Goal: Task Accomplishment & Management: Complete application form

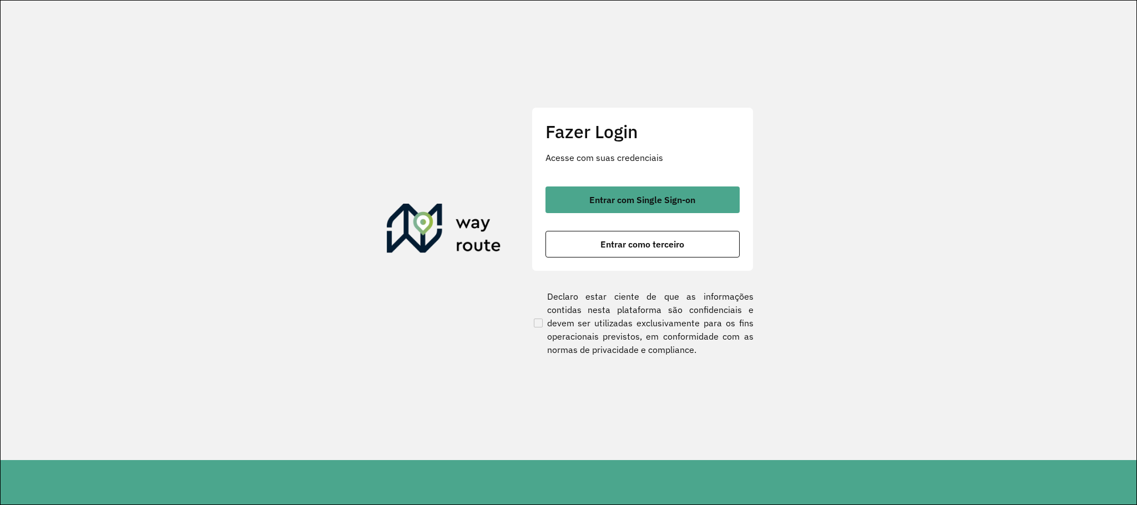
click at [683, 183] on div "Fazer Login Acesse com suas credenciais Entrar com Single Sign-on Entrar como t…" at bounding box center [643, 189] width 222 height 164
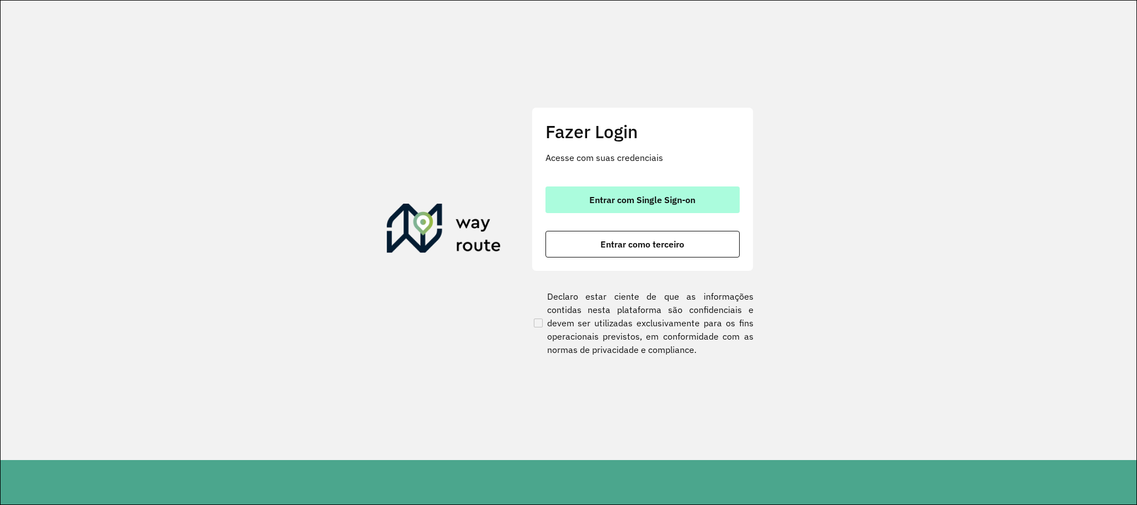
click at [680, 200] on span "Entrar com Single Sign-on" at bounding box center [643, 199] width 106 height 9
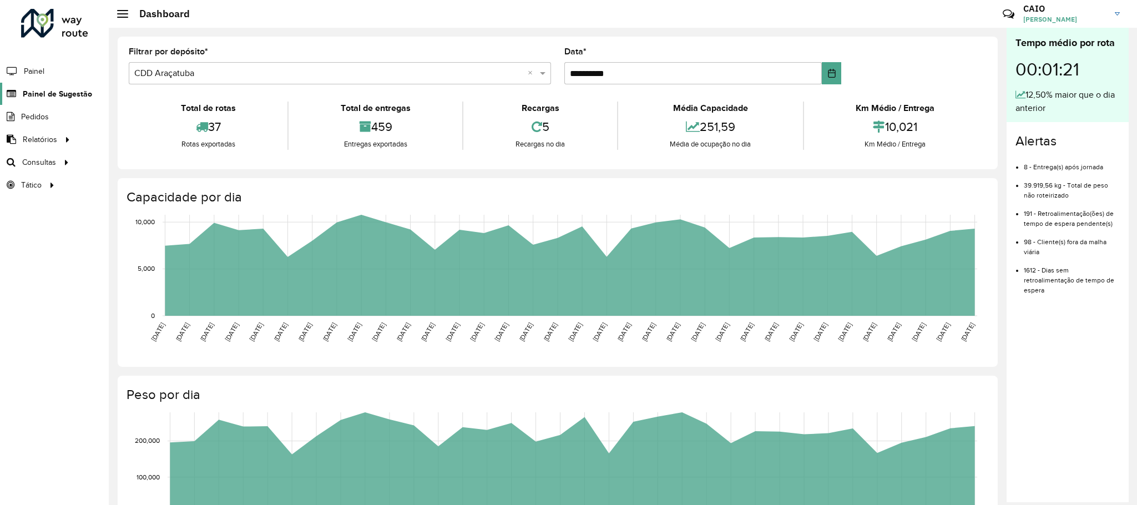
click at [42, 99] on span "Painel de Sugestão" at bounding box center [57, 94] width 69 height 12
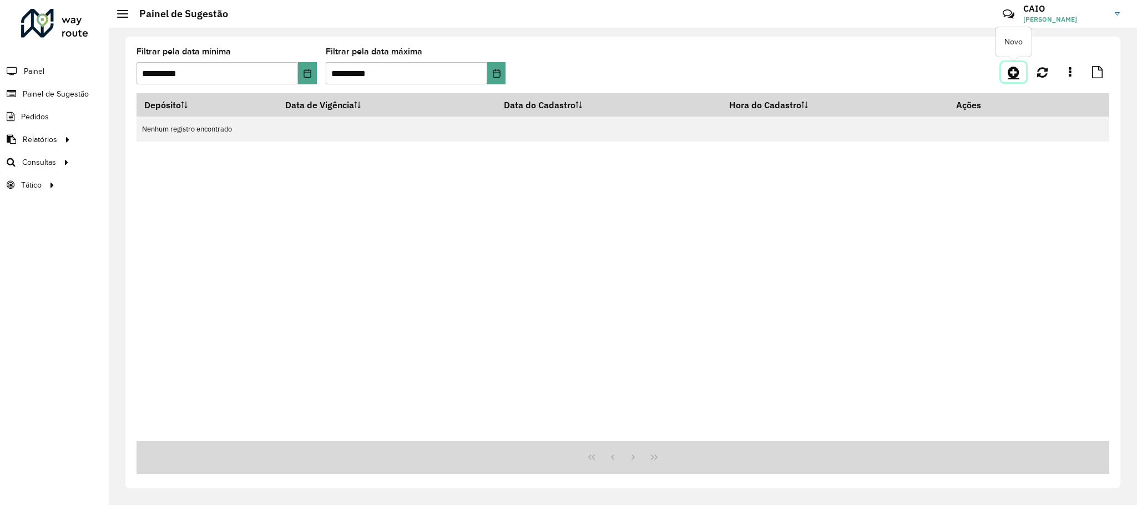
click at [1009, 77] on icon at bounding box center [1014, 72] width 12 height 13
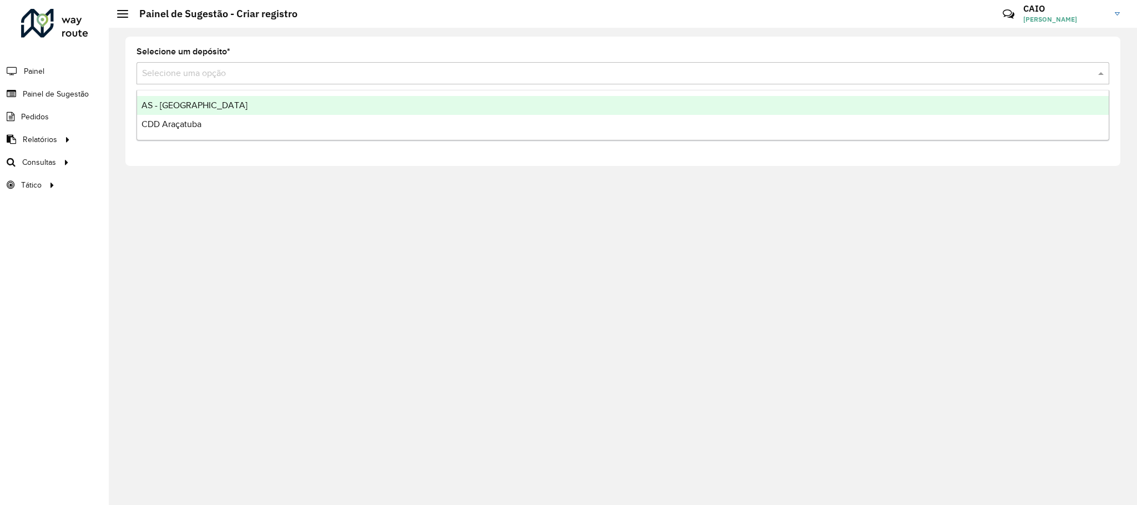
click at [239, 65] on div "Selecione uma opção" at bounding box center [623, 73] width 973 height 22
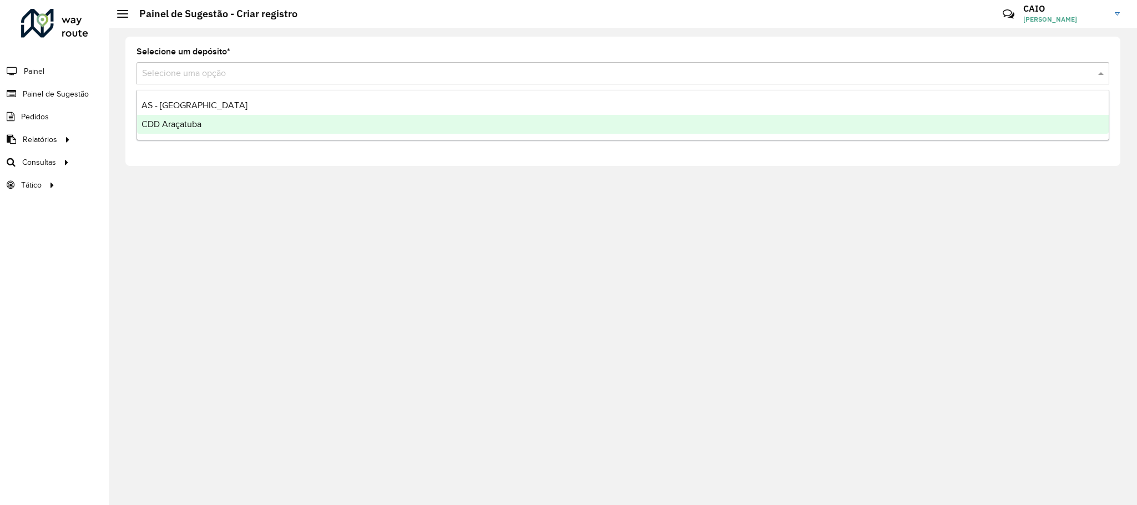
click at [208, 127] on div "CDD Araçatuba" at bounding box center [623, 124] width 972 height 19
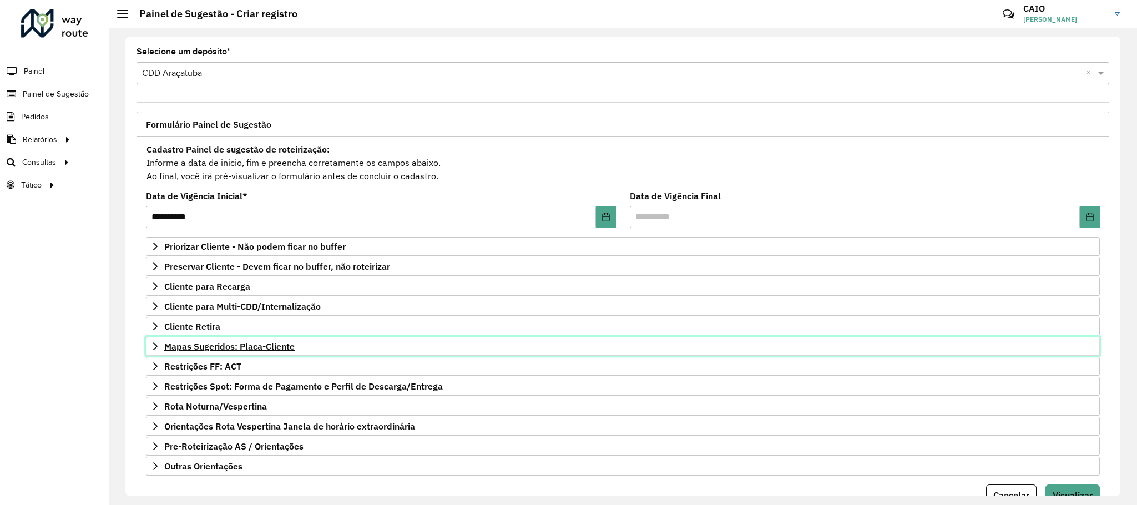
click at [259, 345] on span "Mapas Sugeridos: Placa-Cliente" at bounding box center [229, 346] width 130 height 9
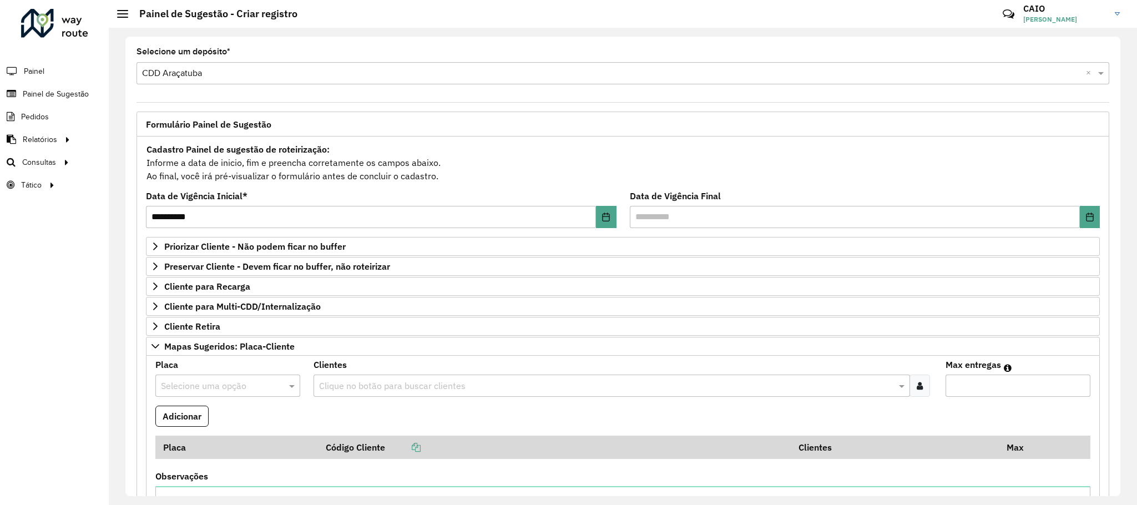
click at [190, 393] on input "text" at bounding box center [217, 386] width 112 height 13
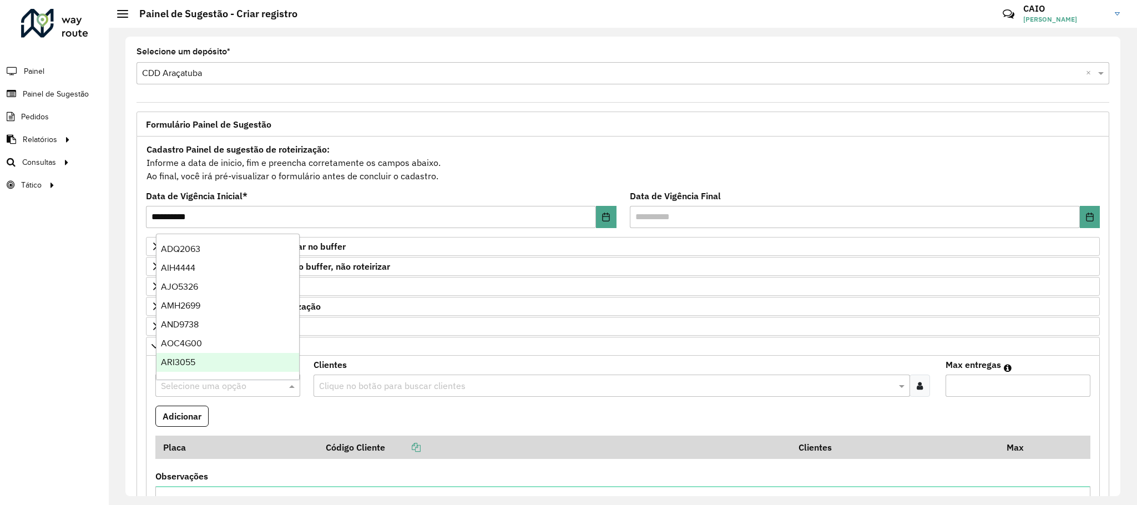
click at [167, 391] on input "text" at bounding box center [217, 386] width 112 height 13
type input "***"
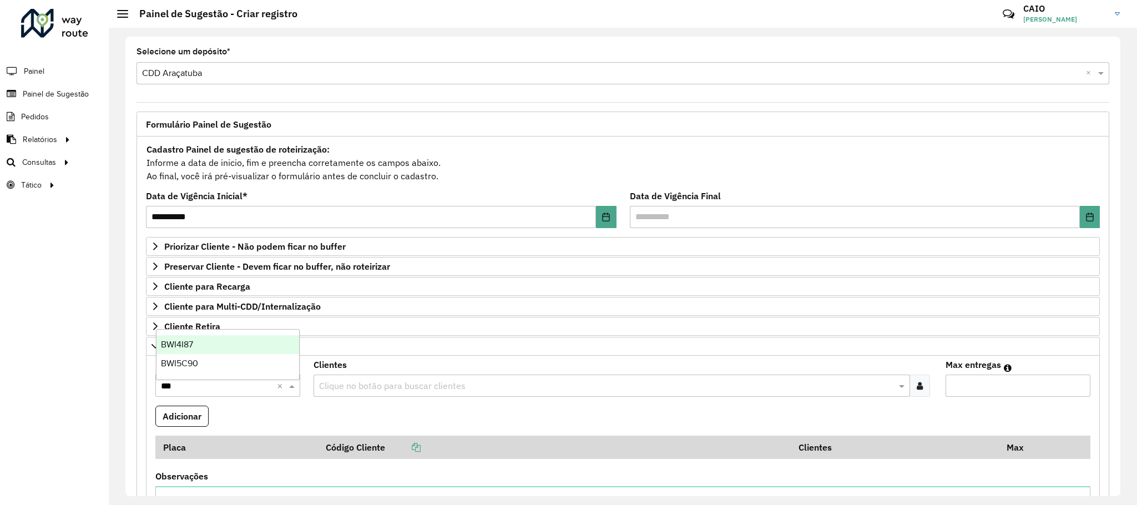
click at [226, 340] on div "BWI4I87" at bounding box center [228, 344] width 143 height 19
click at [326, 392] on input "text" at bounding box center [606, 386] width 580 height 13
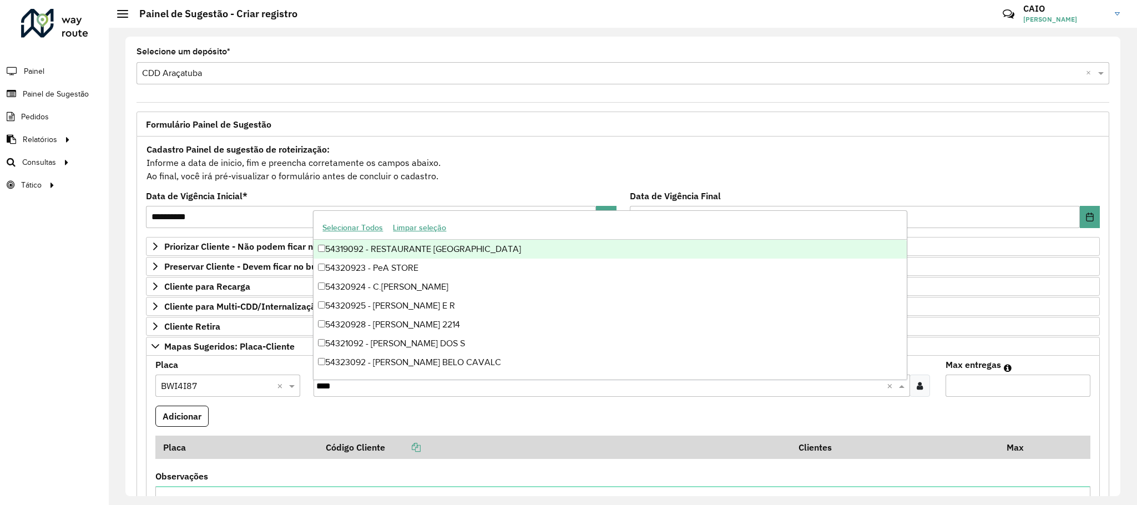
type input "*****"
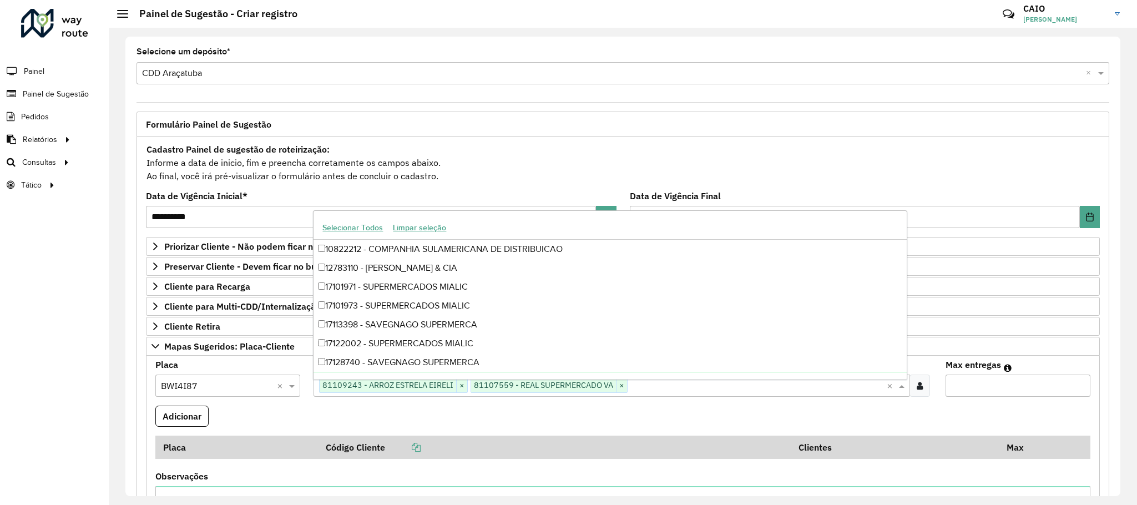
click at [1083, 387] on input "Max entregas" at bounding box center [1018, 386] width 145 height 22
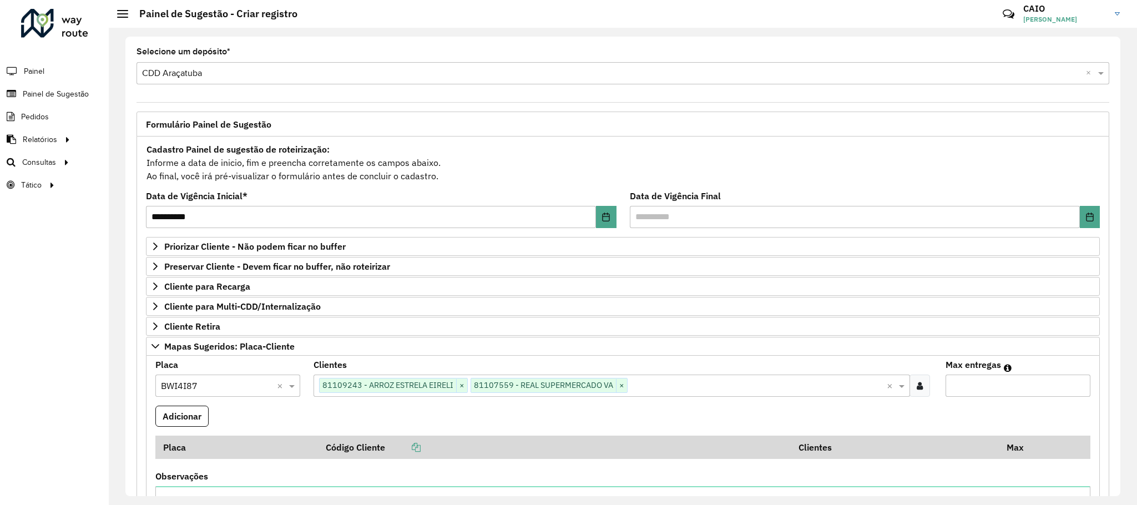
click at [1077, 388] on input "*" at bounding box center [1018, 386] width 145 height 22
type input "*"
click at [1077, 388] on input "*" at bounding box center [1018, 386] width 145 height 22
click at [180, 425] on button "Adicionar" at bounding box center [181, 416] width 53 height 21
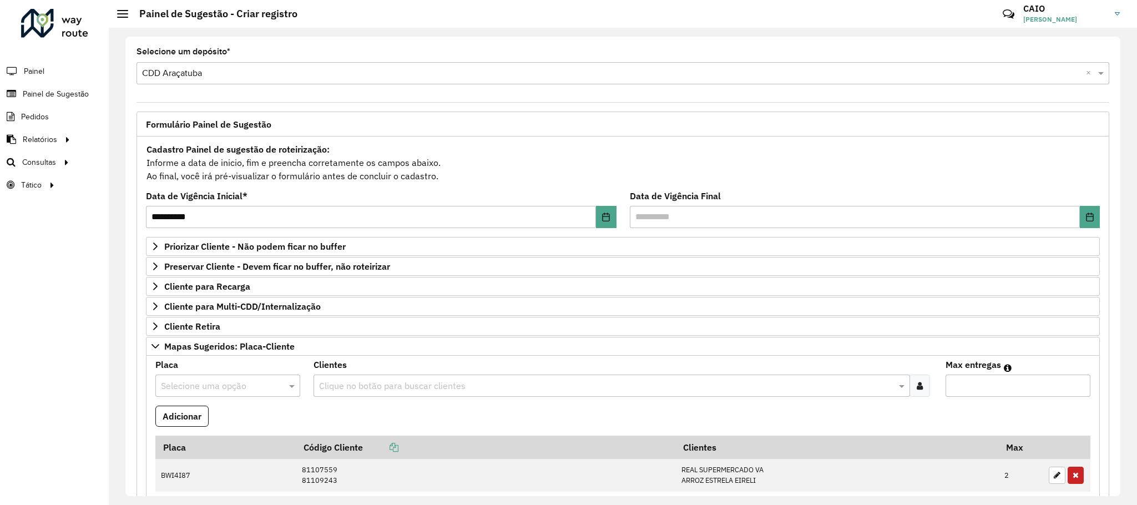
click at [218, 387] on input "text" at bounding box center [217, 386] width 112 height 13
type input "***"
click at [195, 369] on div "DOD2798" at bounding box center [228, 363] width 143 height 19
click at [380, 388] on input "text" at bounding box center [606, 386] width 580 height 13
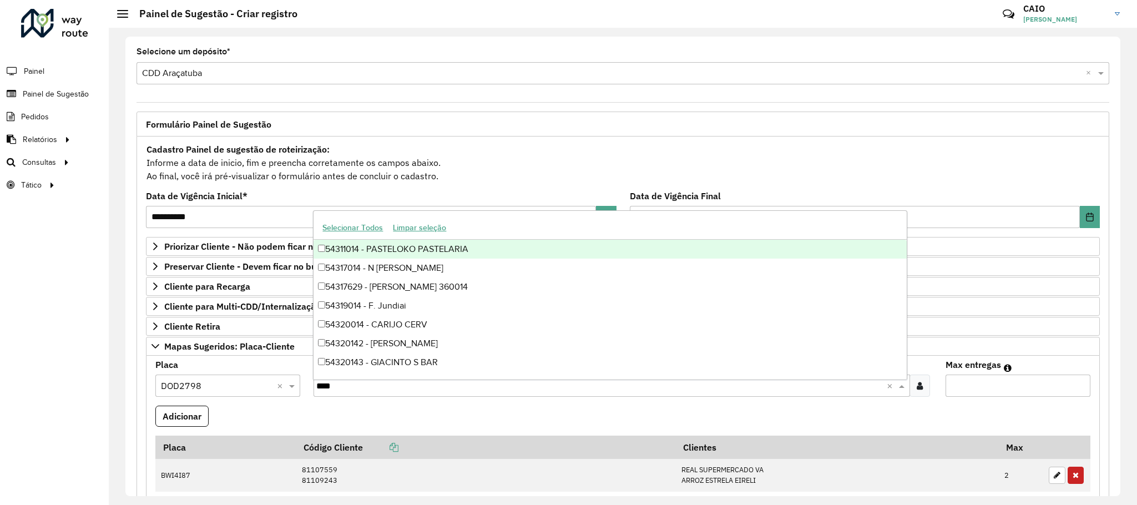
type input "*****"
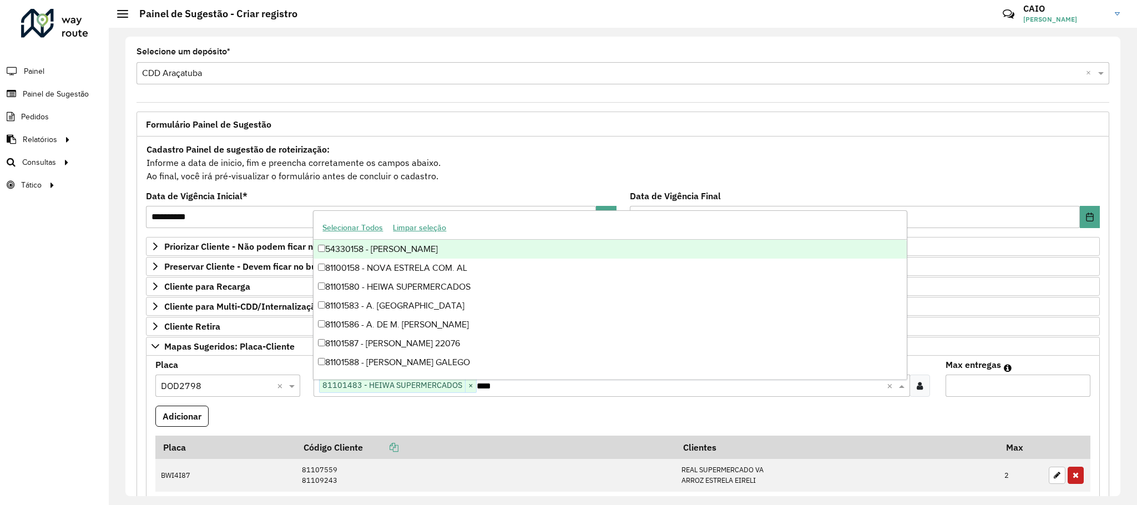
type input "*****"
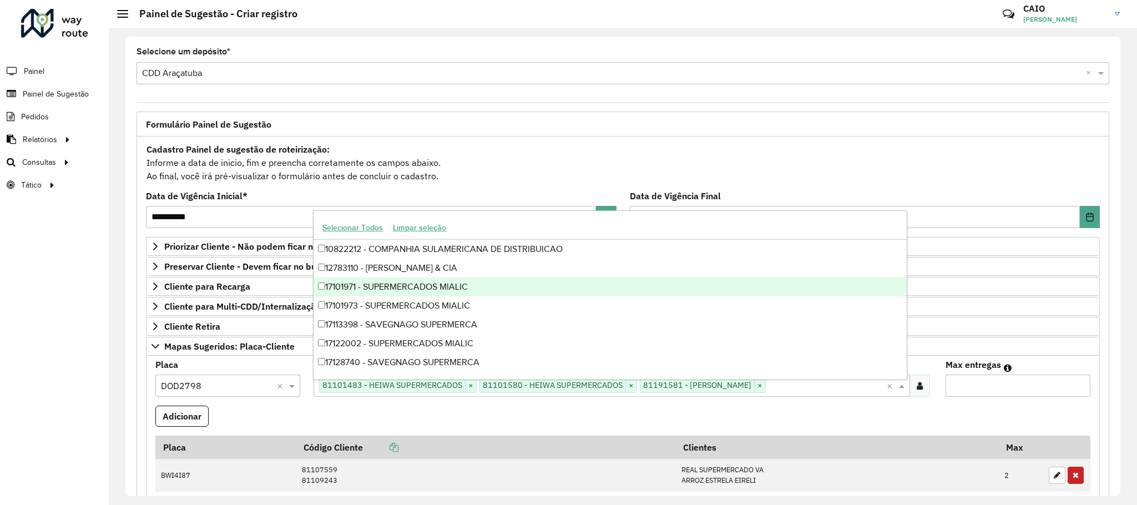
click at [1080, 387] on input "*" at bounding box center [1018, 386] width 145 height 22
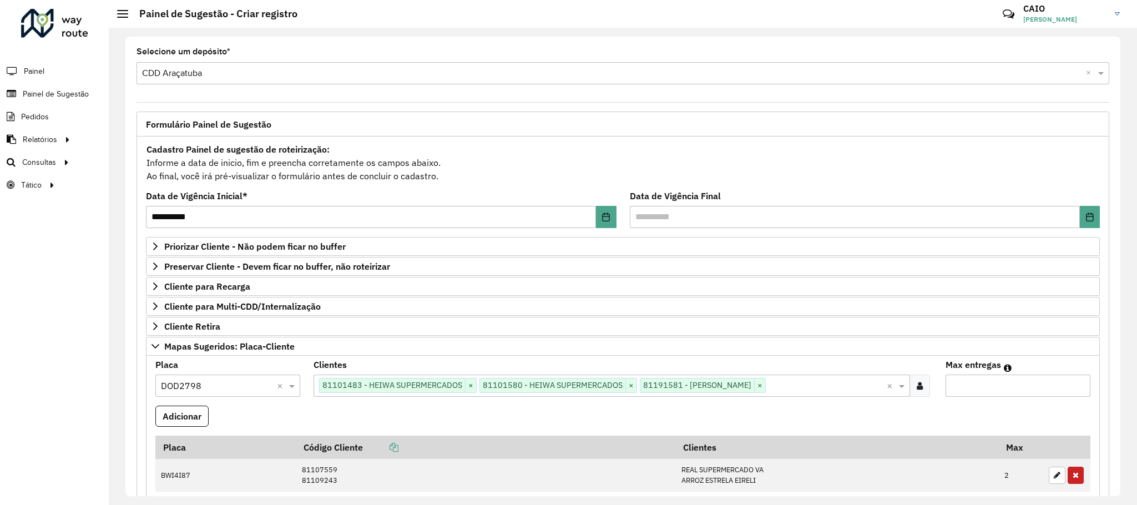
type input "*"
click at [1080, 387] on input "*" at bounding box center [1018, 386] width 145 height 22
click at [192, 426] on button "Adicionar" at bounding box center [181, 416] width 53 height 21
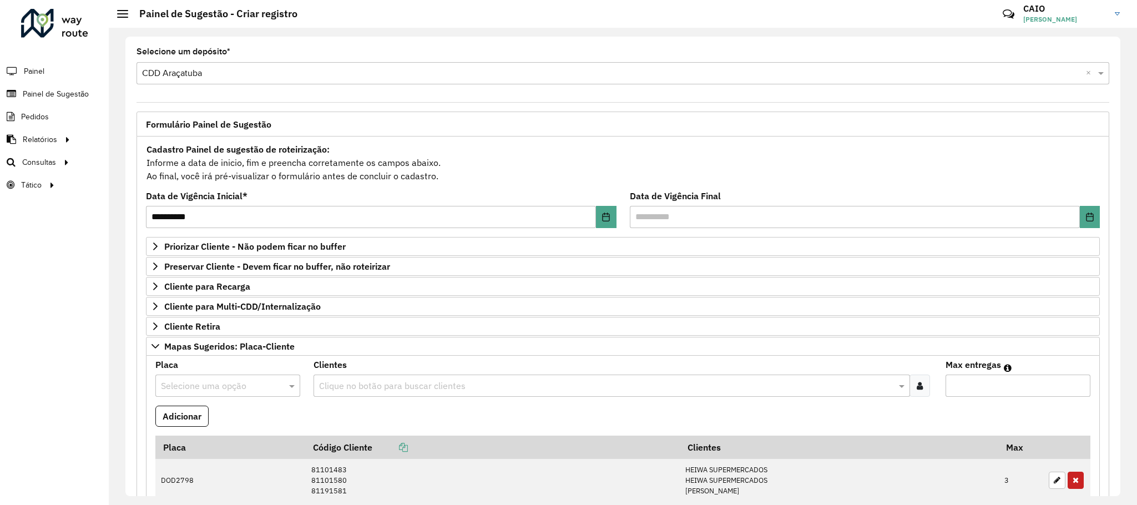
click at [202, 393] on input "text" at bounding box center [217, 386] width 112 height 13
type input "***"
click at [184, 361] on span "MAN5E23" at bounding box center [180, 363] width 39 height 9
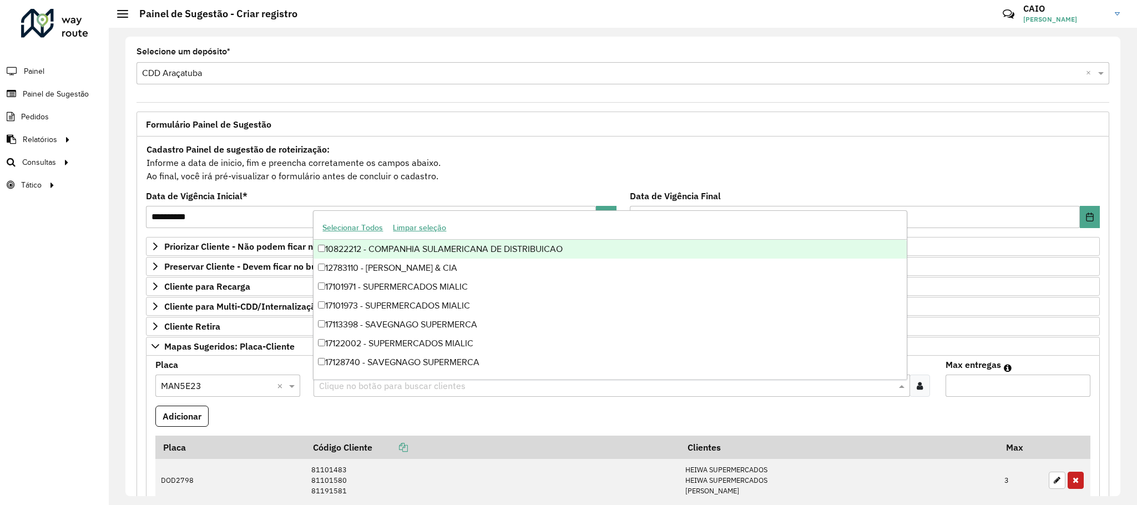
click at [430, 393] on input "text" at bounding box center [606, 386] width 580 height 13
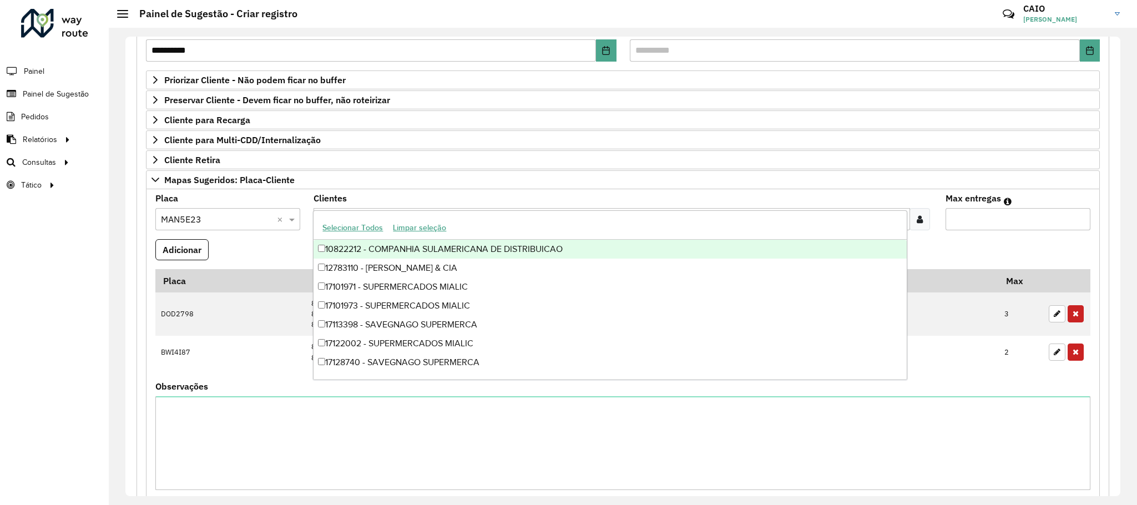
scroll to position [83, 0]
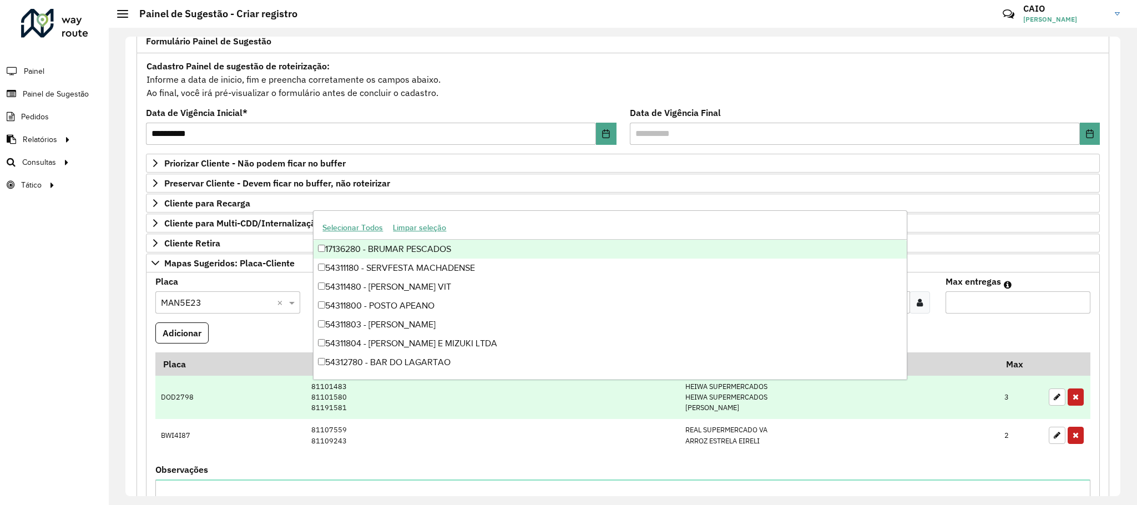
type input "****"
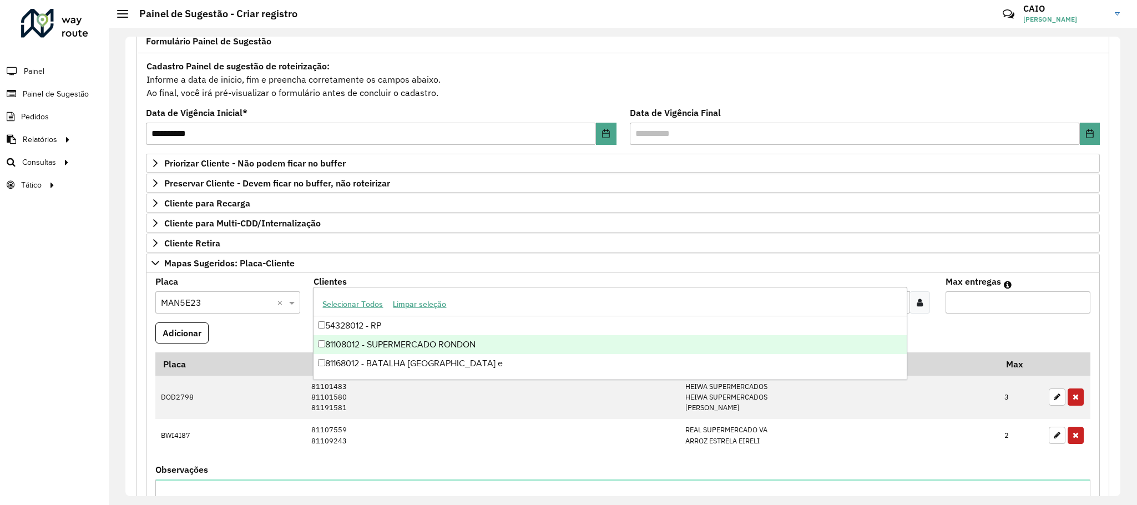
click at [369, 341] on div "81108012 - SUPERMERCADO RONDON" at bounding box center [610, 344] width 593 height 19
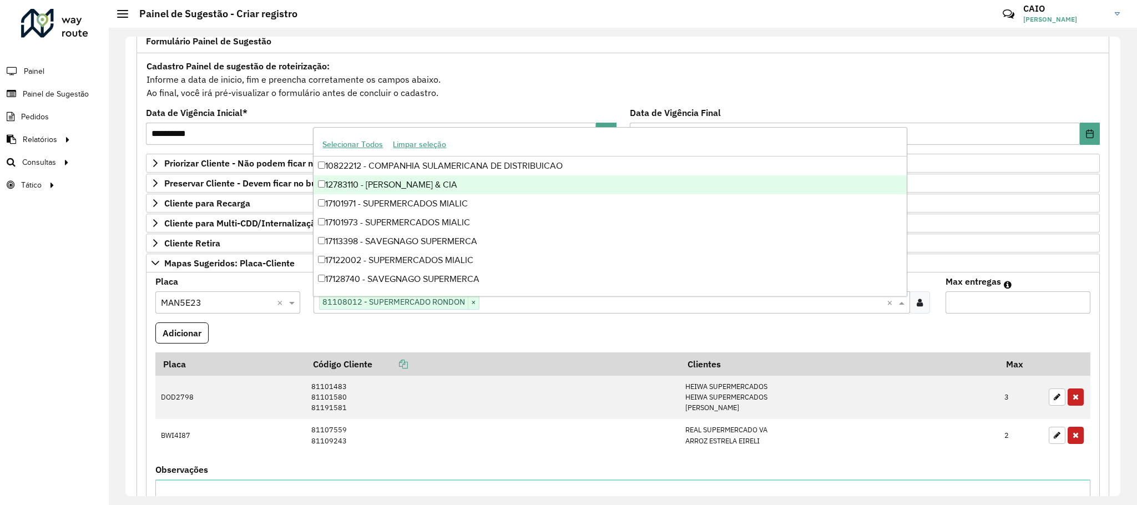
type input "*"
click at [1076, 302] on input "*" at bounding box center [1018, 302] width 145 height 22
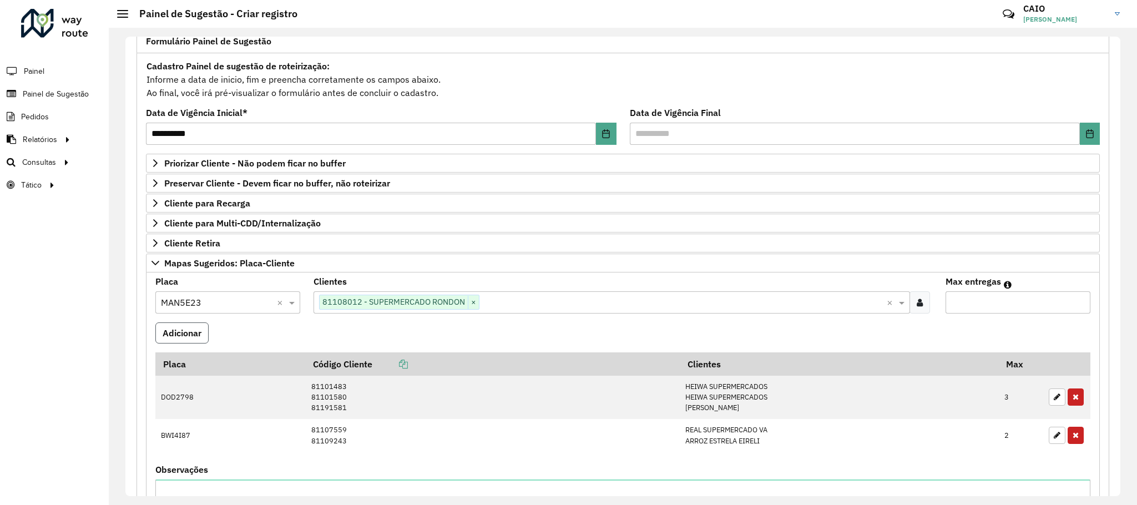
click at [195, 334] on button "Adicionar" at bounding box center [181, 333] width 53 height 21
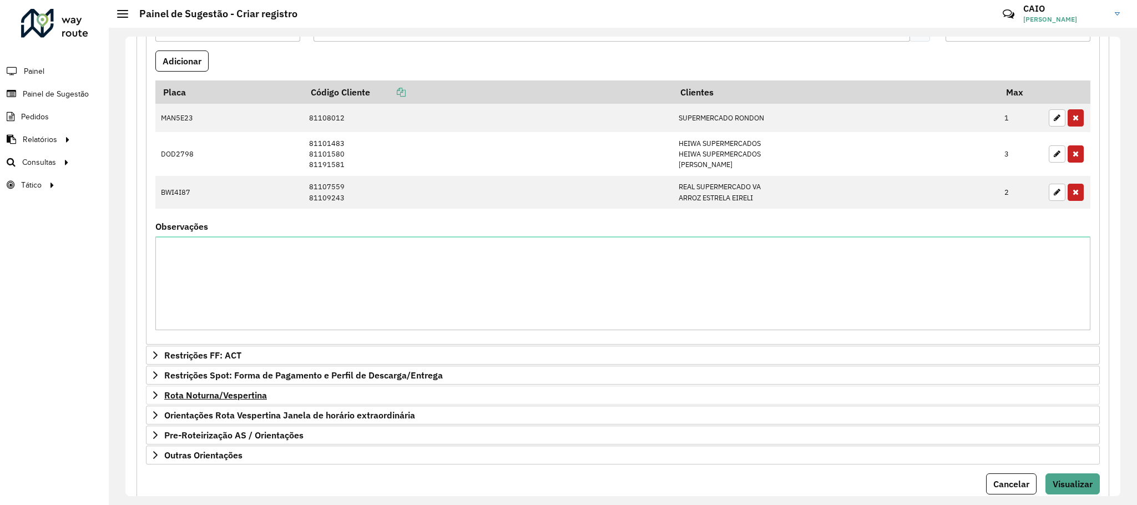
scroll to position [439, 0]
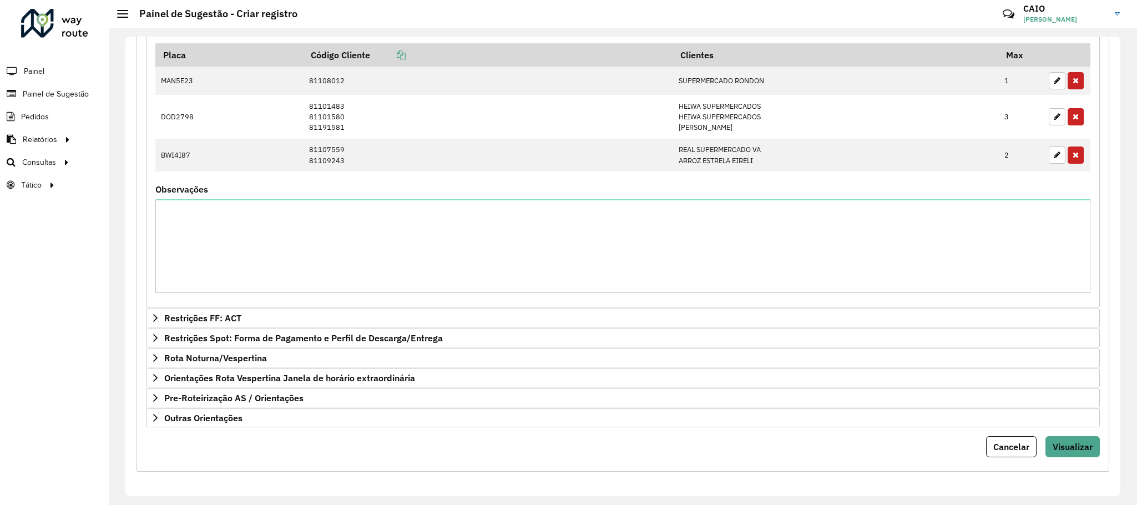
click at [1053, 429] on form "**********" at bounding box center [623, 104] width 954 height 708
click at [1061, 435] on form "**********" at bounding box center [623, 104] width 954 height 708
click at [1071, 444] on span "Visualizar" at bounding box center [1073, 446] width 40 height 11
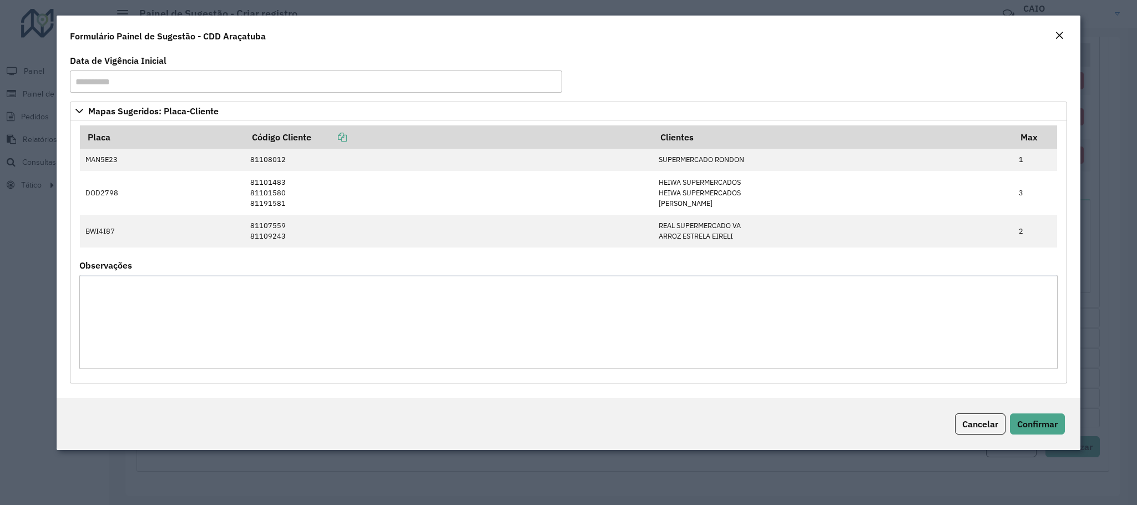
click at [1056, 17] on div "Formulário Painel de Sugestão - CDD Araçatuba" at bounding box center [569, 34] width 1024 height 37
click at [1058, 29] on button "Close" at bounding box center [1060, 36] width 16 height 14
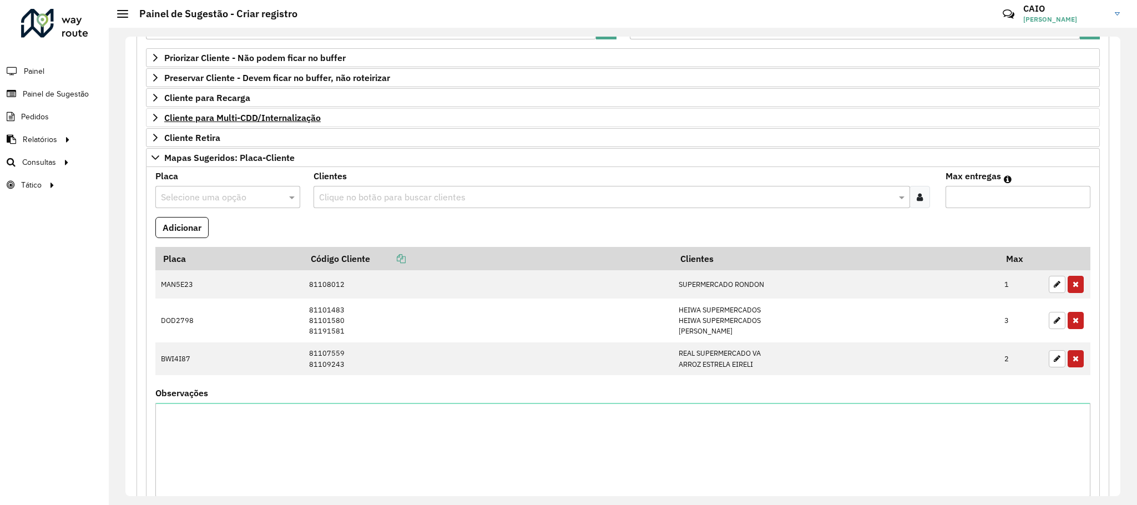
scroll to position [105, 0]
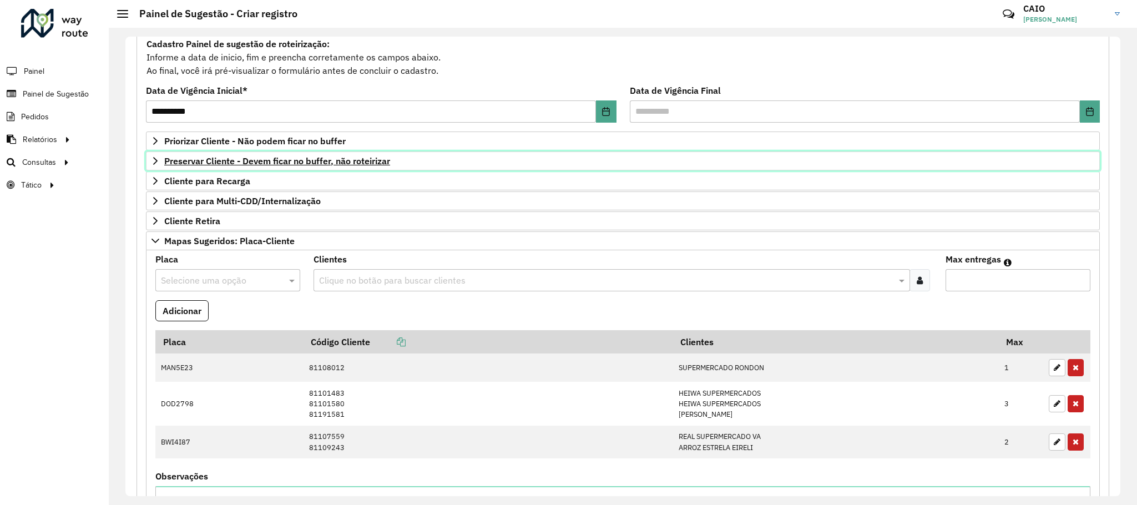
click at [285, 164] on span "Preservar Cliente - Devem ficar no buffer, não roteirizar" at bounding box center [277, 161] width 226 height 9
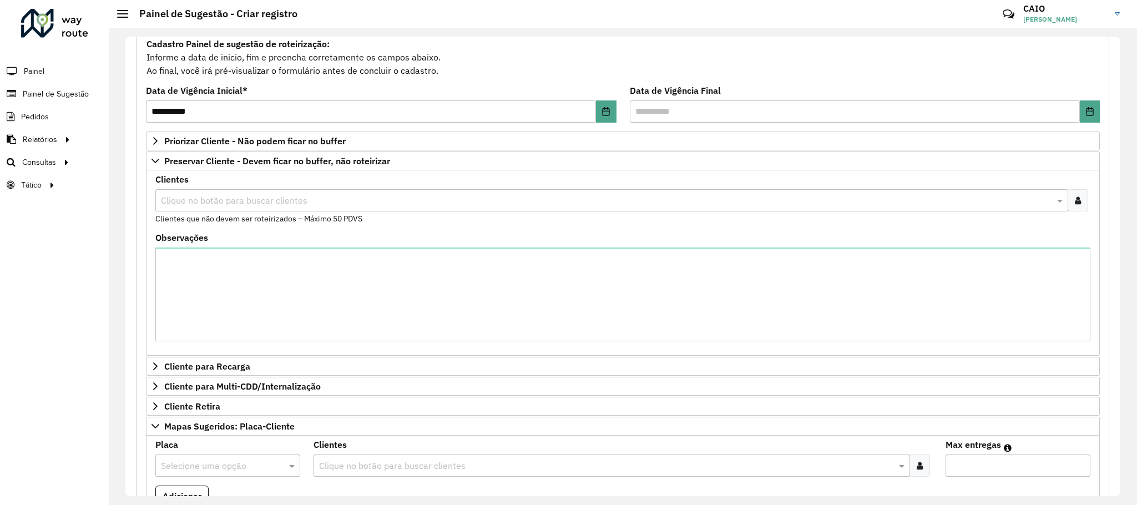
click at [253, 211] on div "Clique no botão para buscar clientes" at bounding box center [611, 200] width 913 height 22
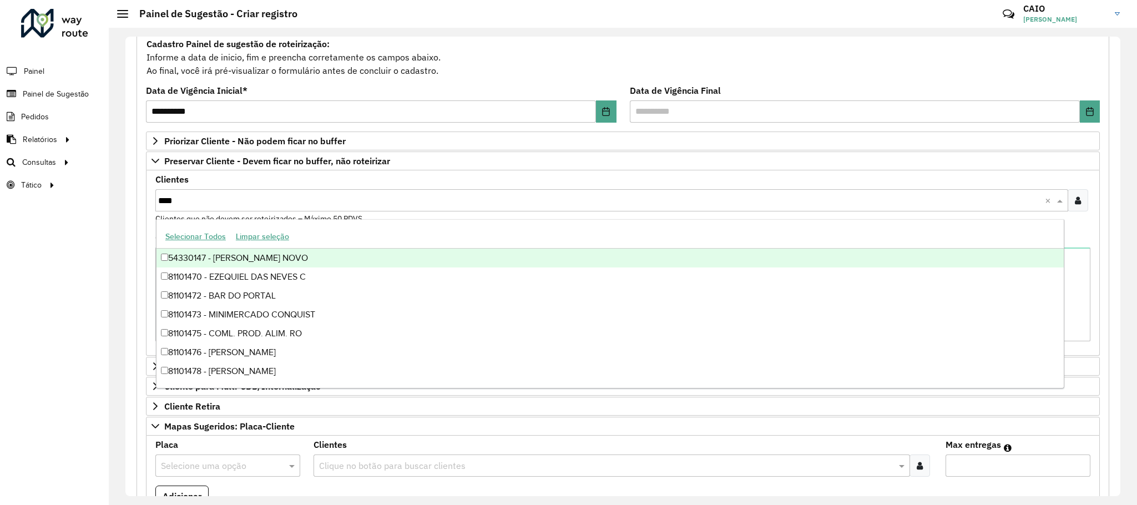
type input "*****"
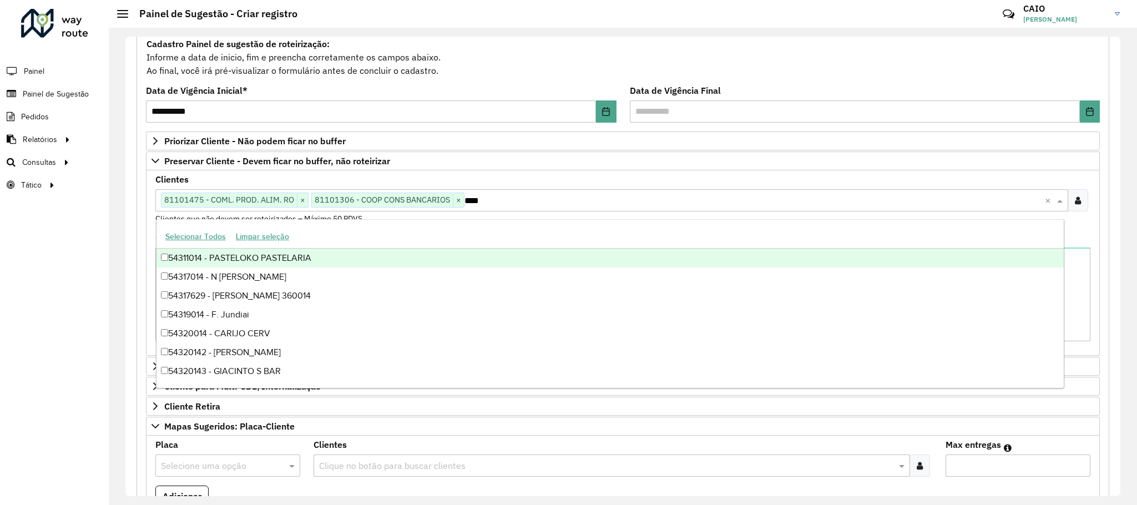
type input "*****"
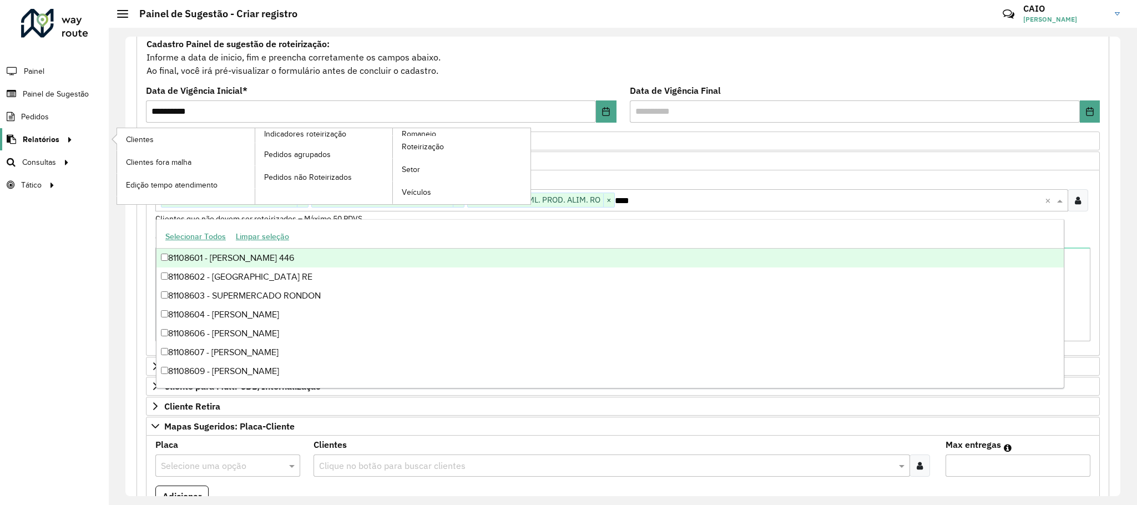
type input "*****"
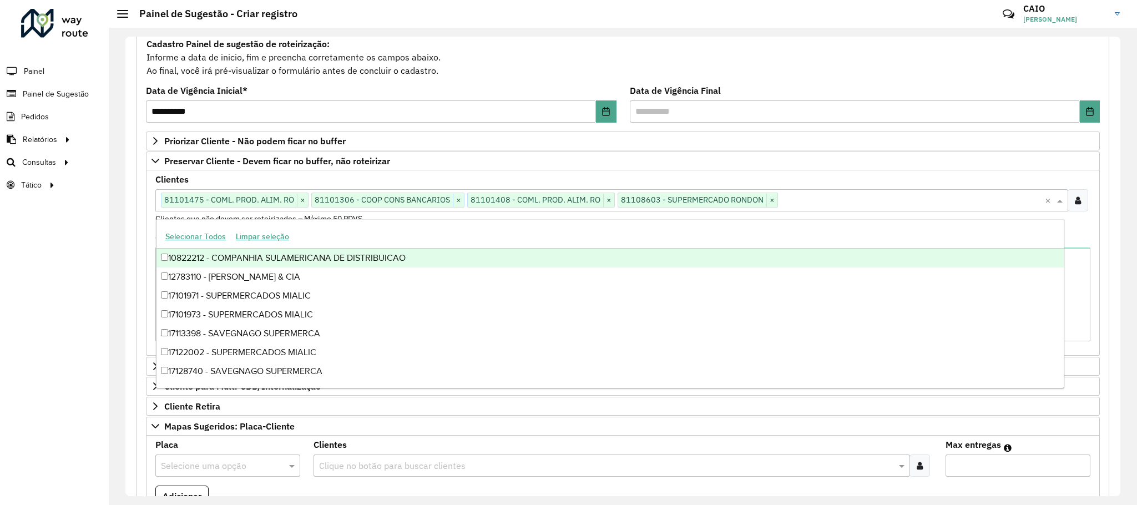
click at [866, 190] on div "Clientes Clique no botão para buscar clientes 81101475 - COML. PROD. ALIM. RO ×…" at bounding box center [622, 199] width 935 height 49
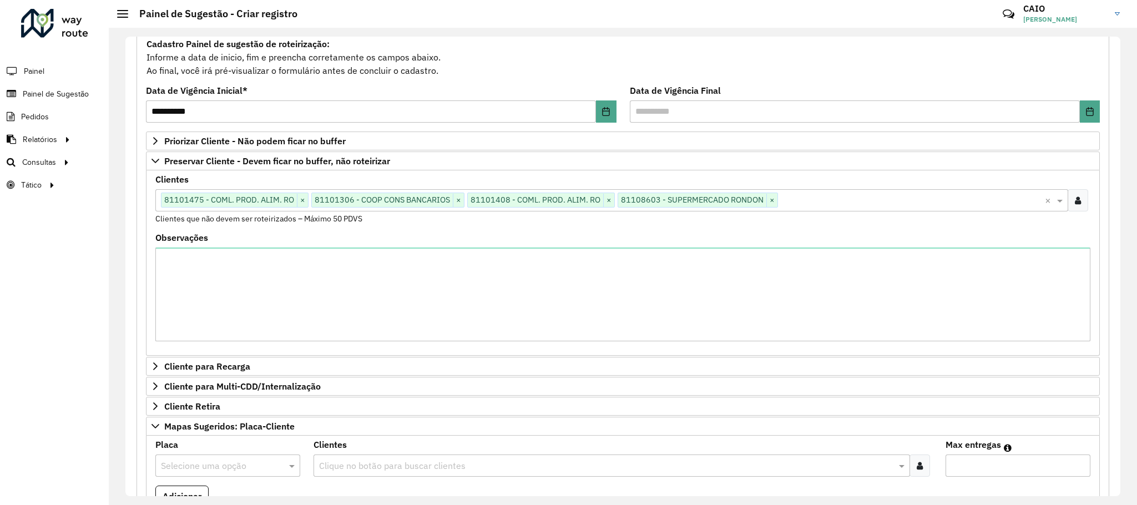
click at [855, 202] on input "text" at bounding box center [911, 200] width 267 height 13
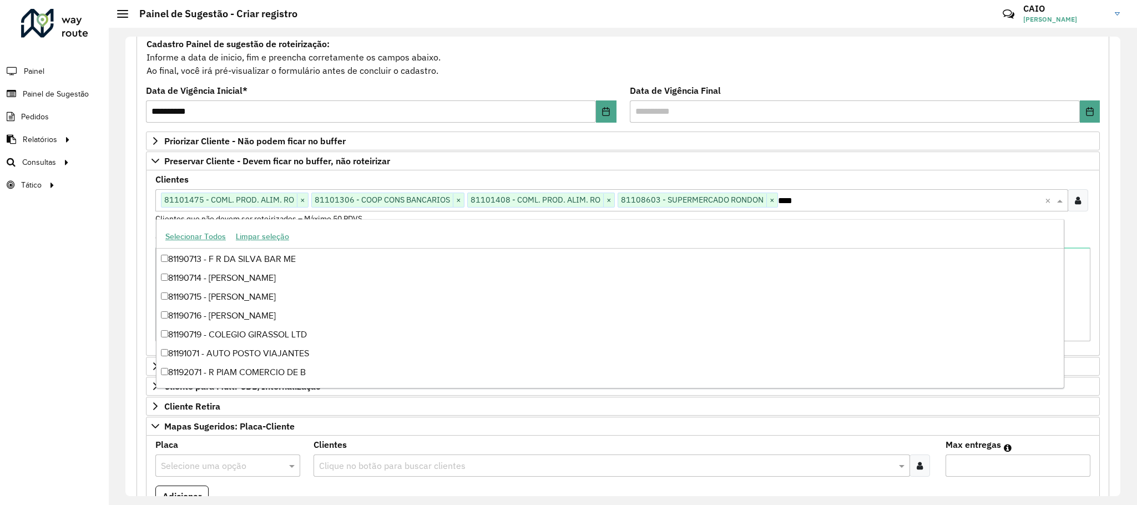
scroll to position [17, 0]
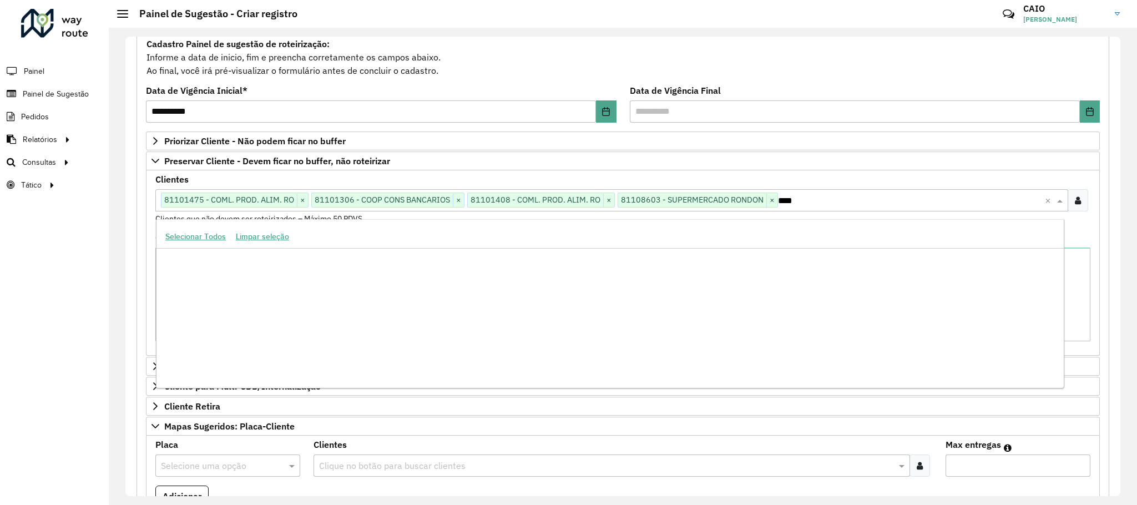
type input "*****"
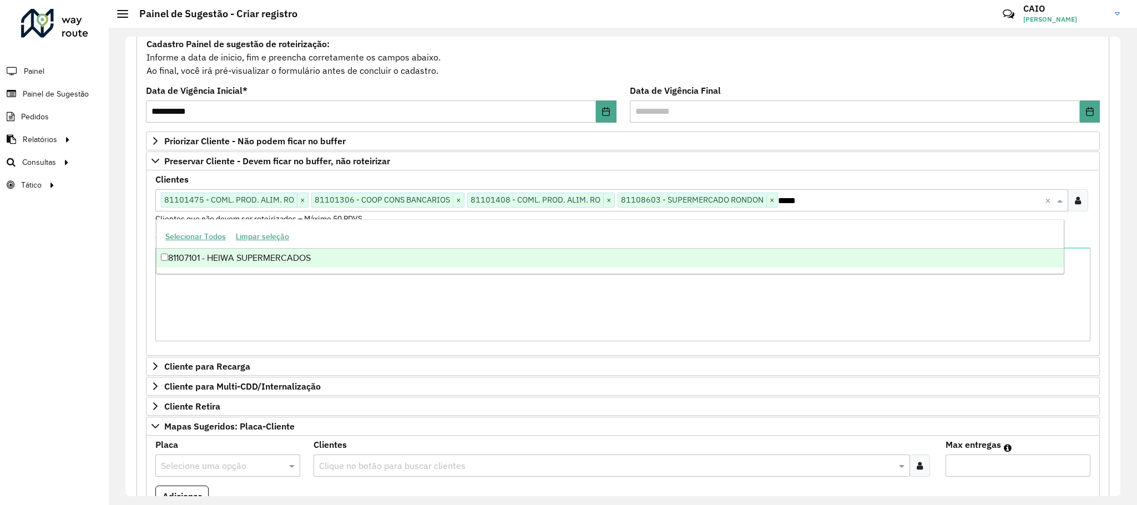
scroll to position [0, 0]
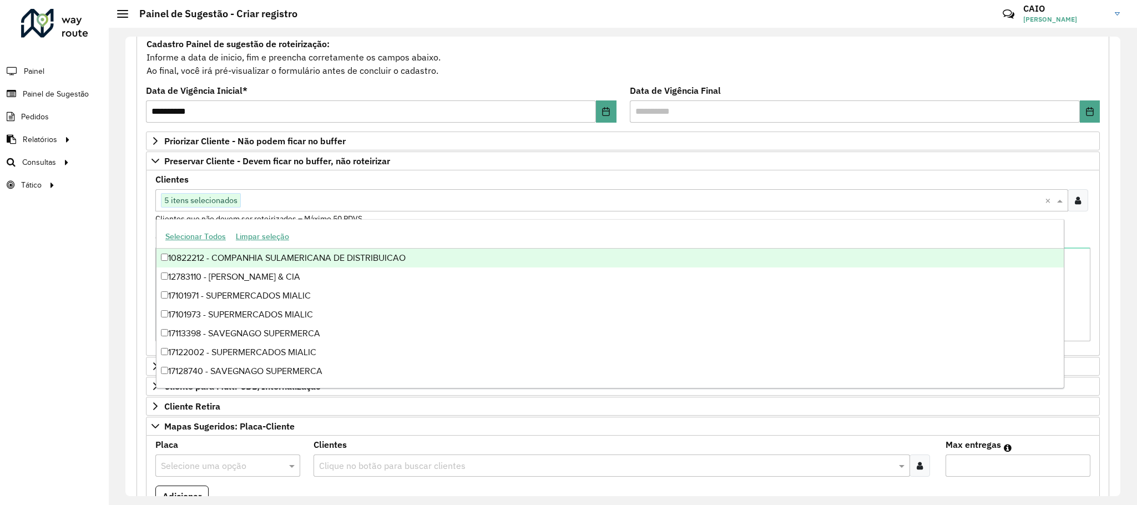
click at [122, 255] on div "**********" at bounding box center [623, 266] width 1029 height 477
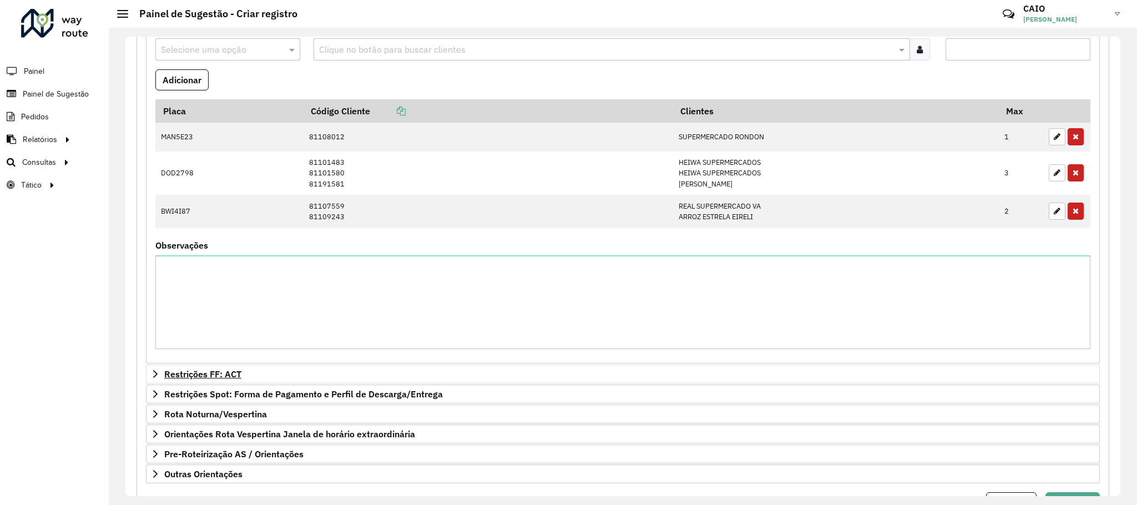
scroll to position [624, 0]
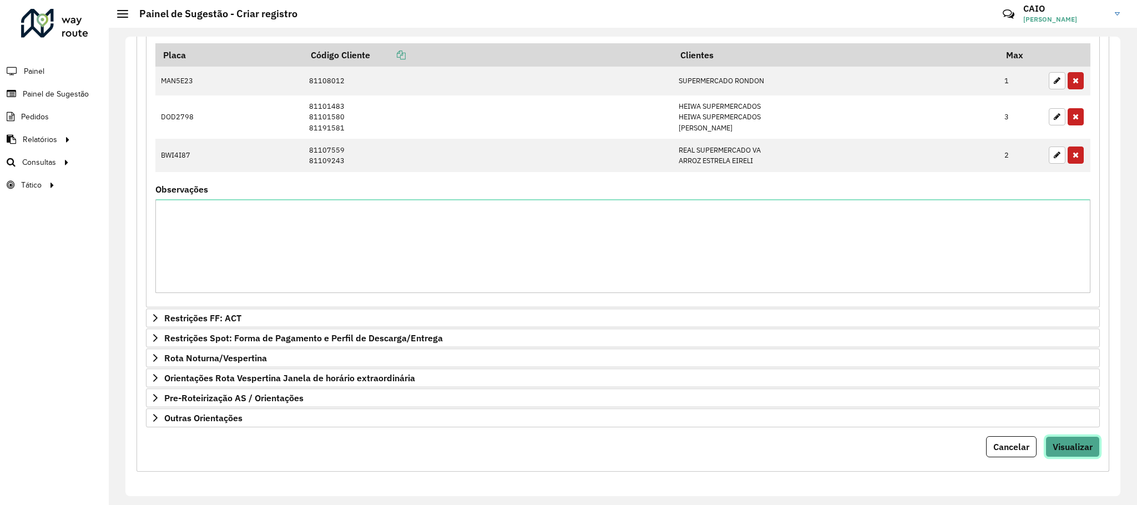
click at [1081, 451] on span "Visualizar" at bounding box center [1073, 446] width 40 height 11
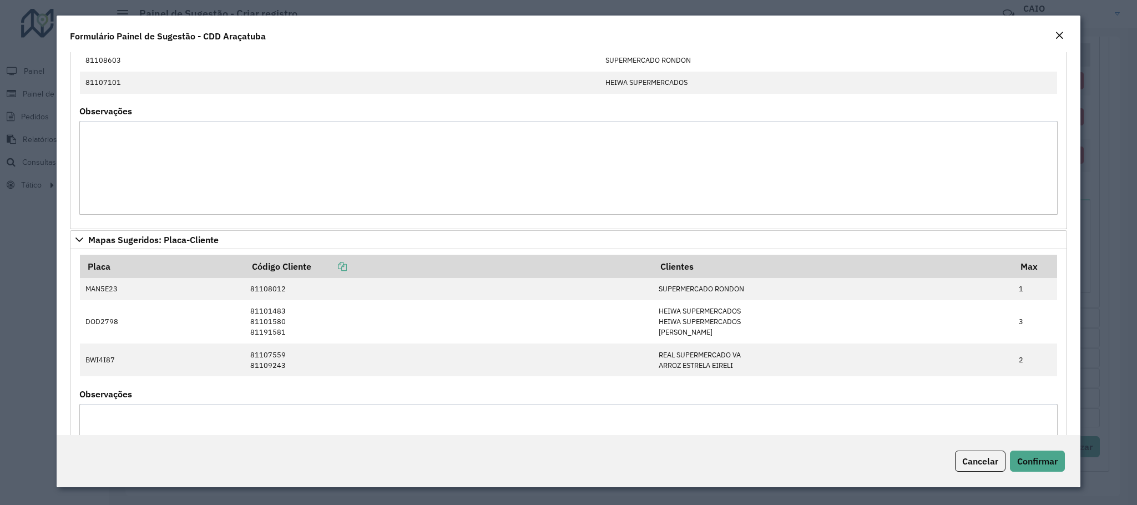
scroll to position [167, 0]
click at [1047, 465] on span "Confirmar" at bounding box center [1038, 461] width 41 height 11
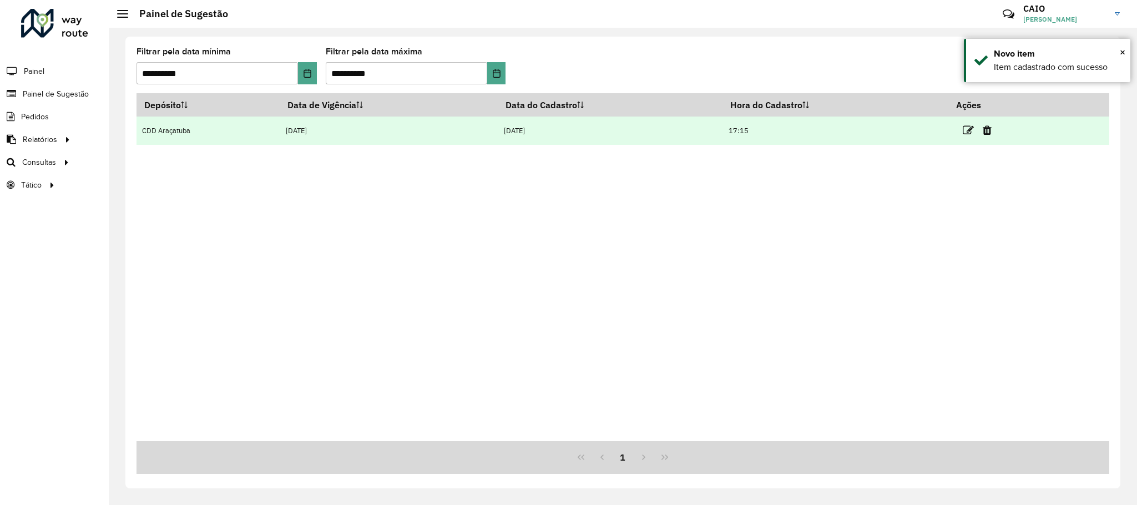
click at [968, 124] on link at bounding box center [968, 130] width 11 height 15
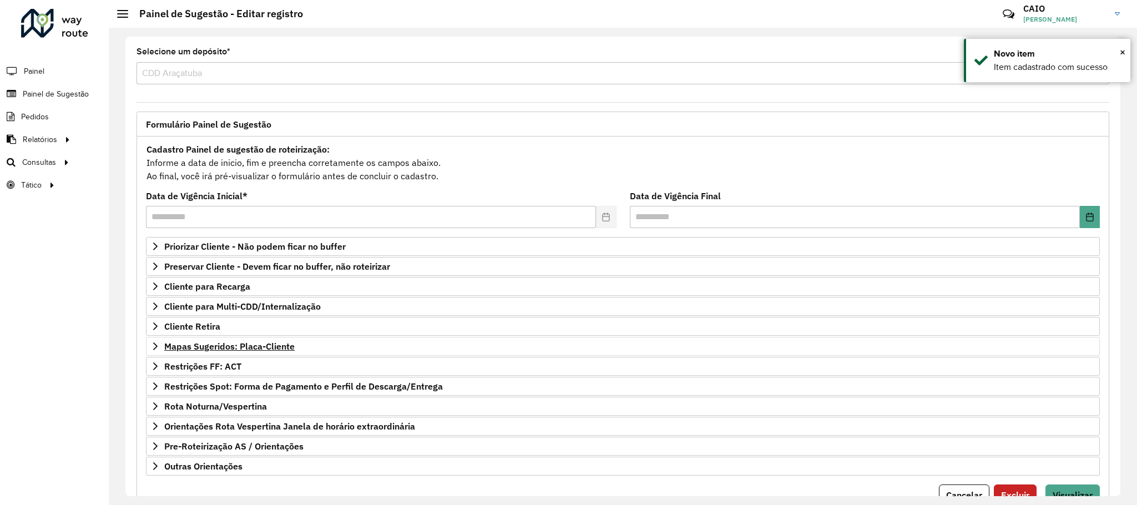
scroll to position [57, 0]
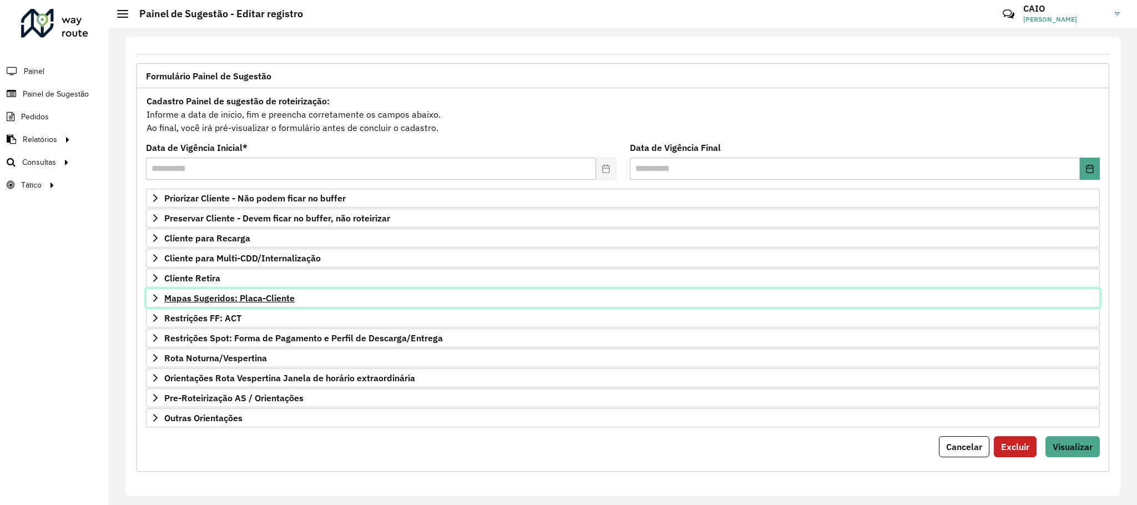
click at [275, 294] on span "Mapas Sugeridos: Placa-Cliente" at bounding box center [229, 298] width 130 height 9
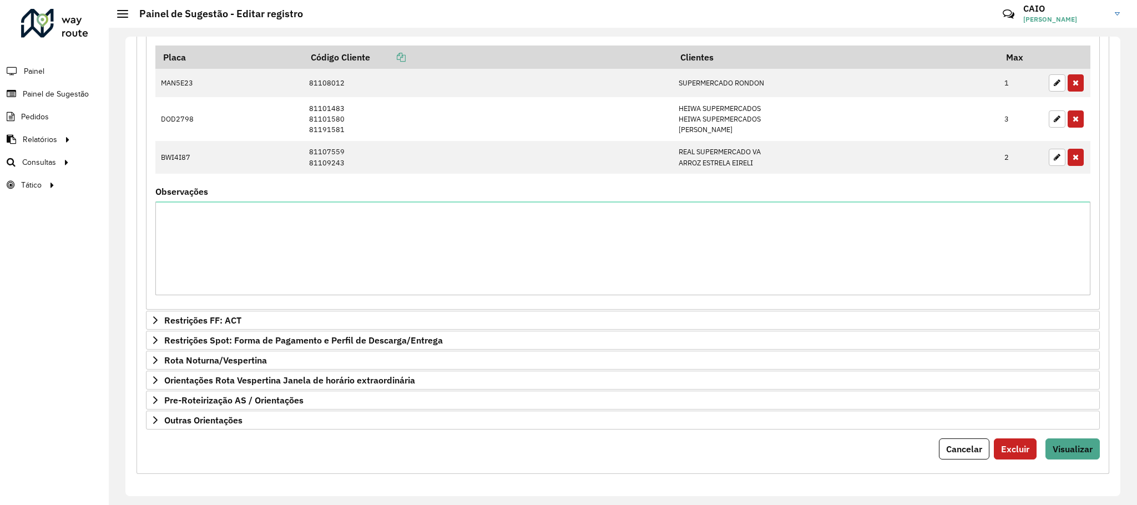
scroll to position [439, 0]
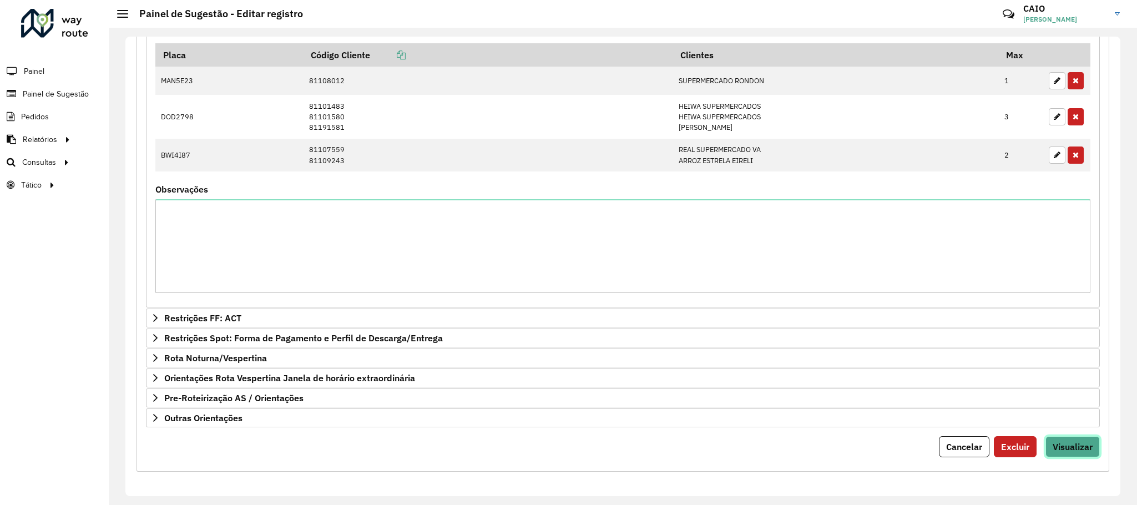
click at [1063, 443] on span "Visualizar" at bounding box center [1073, 446] width 40 height 11
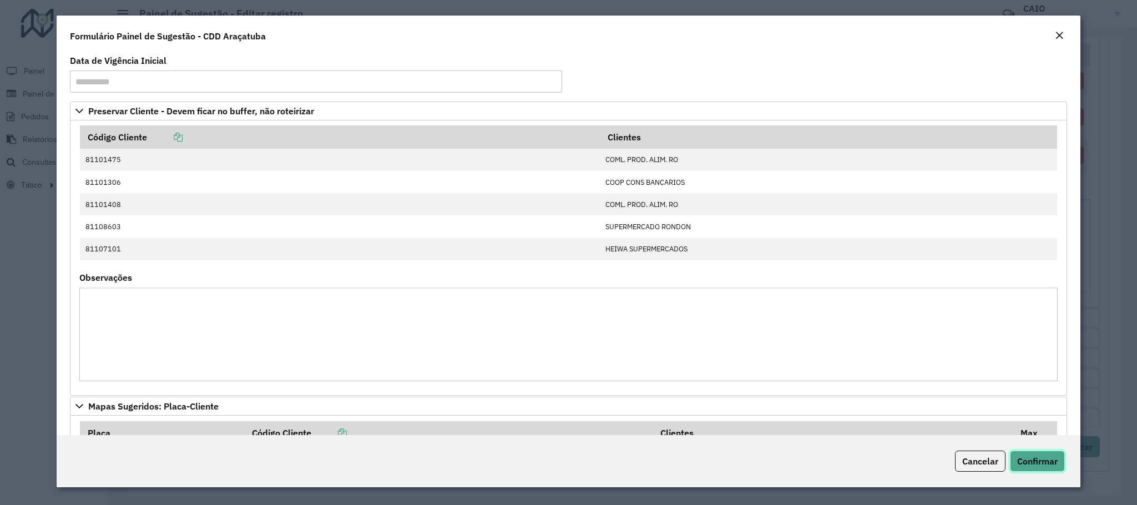
click at [1018, 462] on span "Confirmar" at bounding box center [1038, 461] width 41 height 11
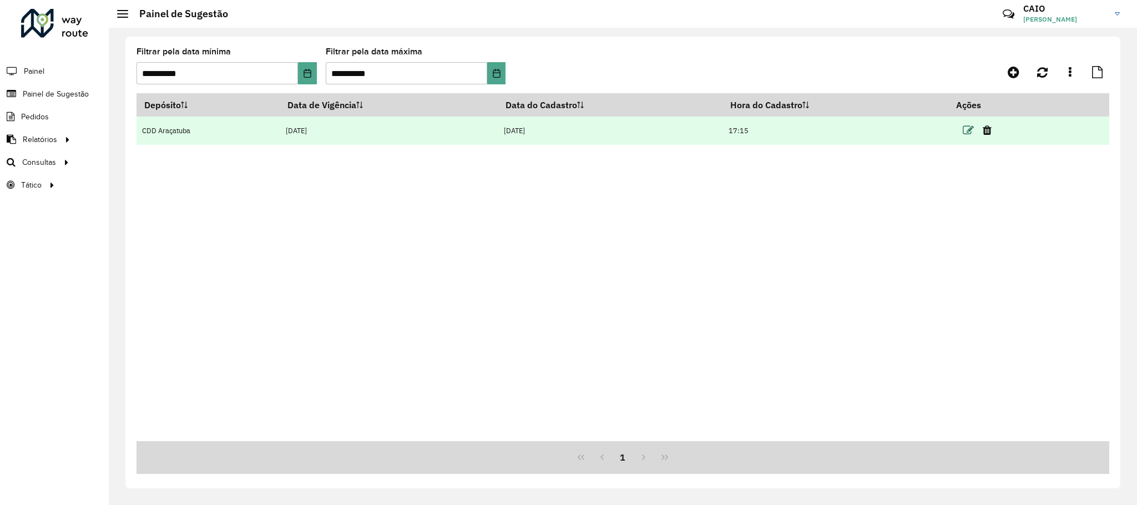
click at [968, 129] on icon at bounding box center [968, 130] width 11 height 11
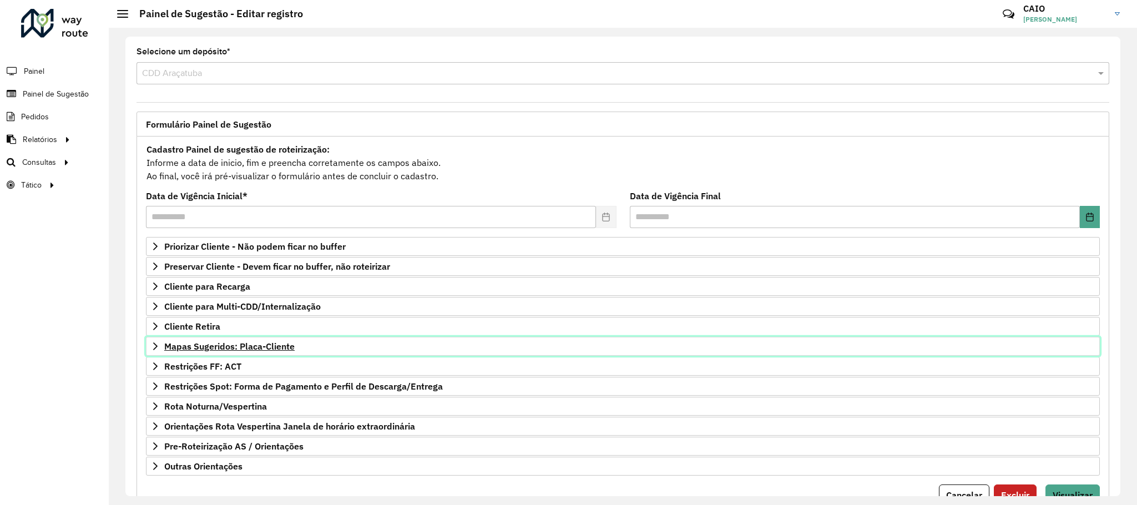
click at [277, 350] on span "Mapas Sugeridos: Placa-Cliente" at bounding box center [229, 346] width 130 height 9
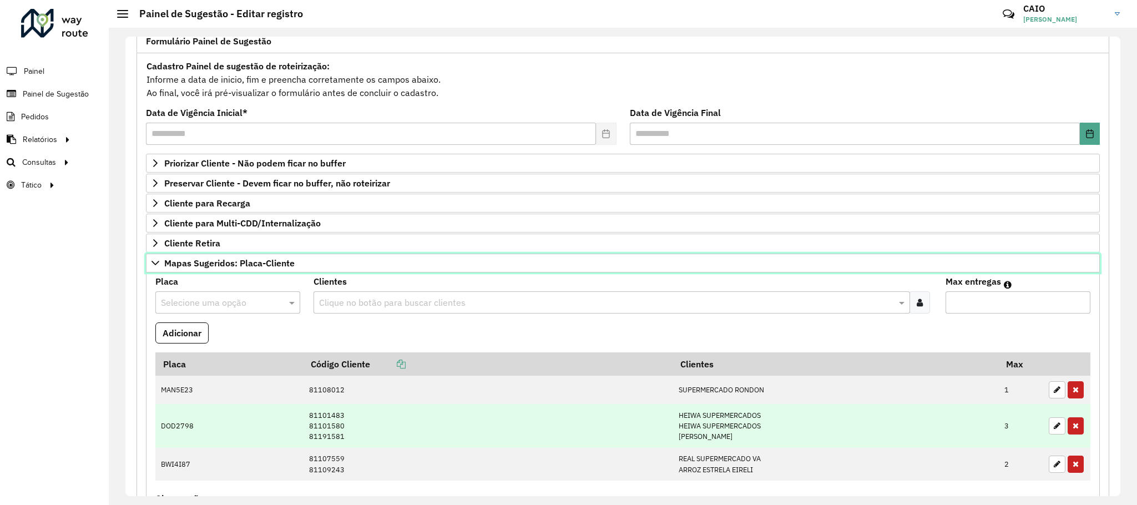
scroll to position [167, 0]
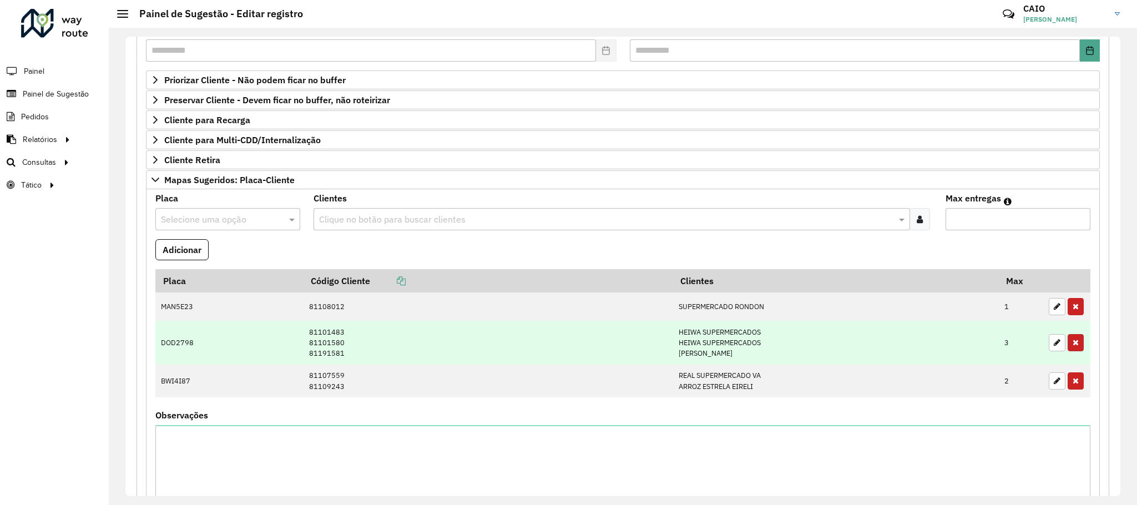
click at [1068, 351] on button "button" at bounding box center [1076, 342] width 16 height 17
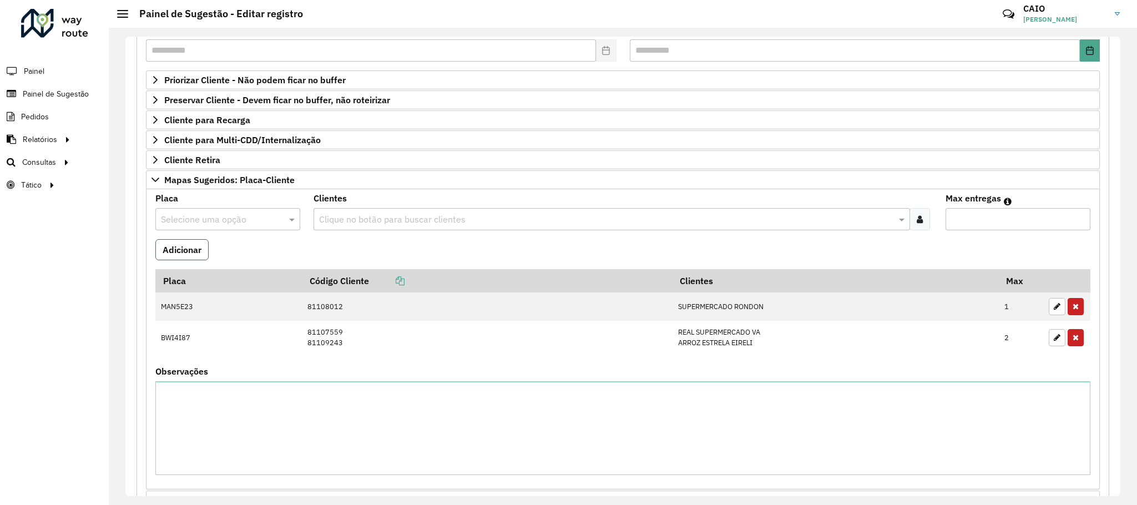
click at [187, 250] on button "Adicionar" at bounding box center [181, 249] width 53 height 21
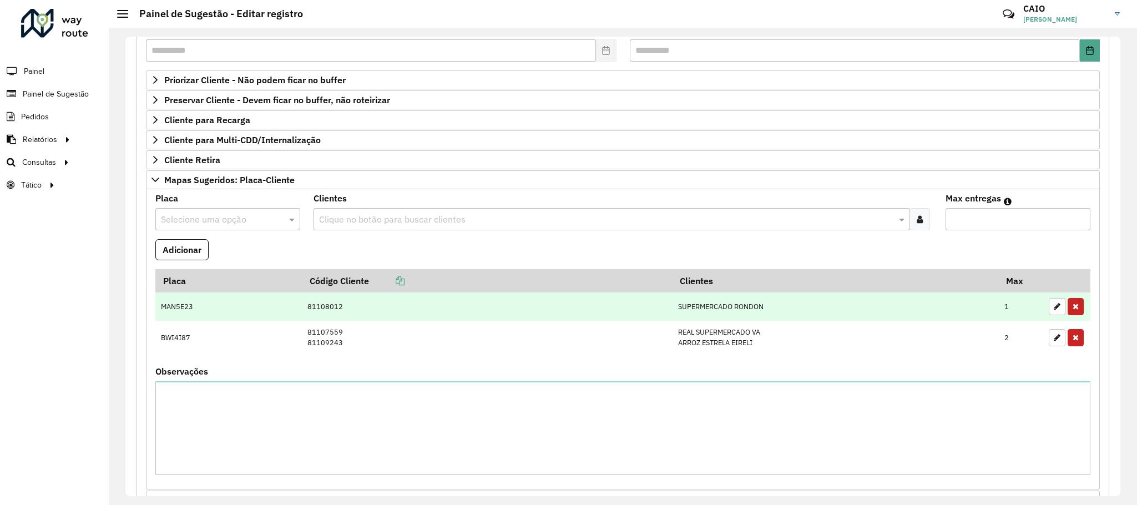
scroll to position [391, 0]
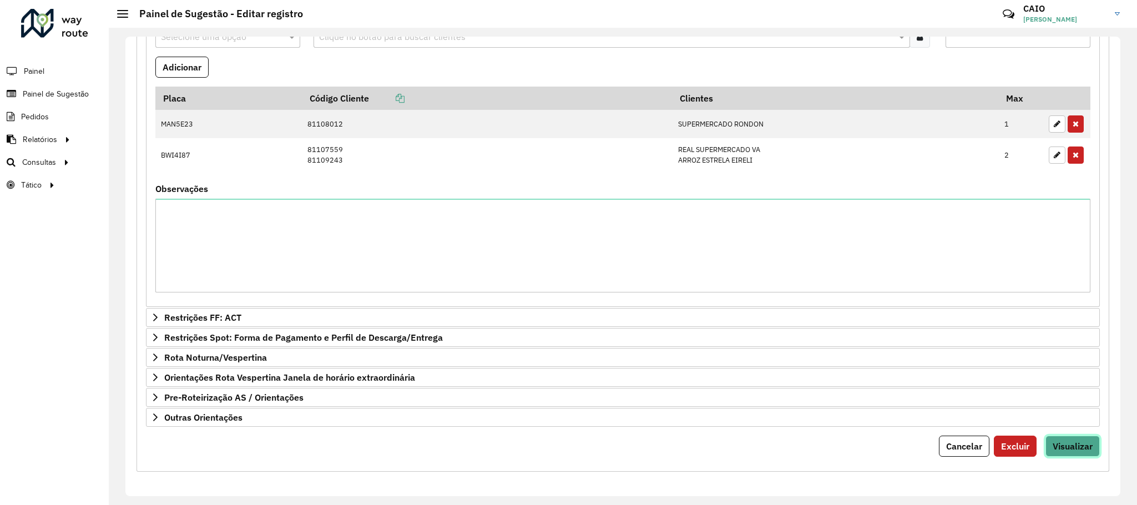
click at [1096, 442] on button "Visualizar" at bounding box center [1073, 446] width 54 height 21
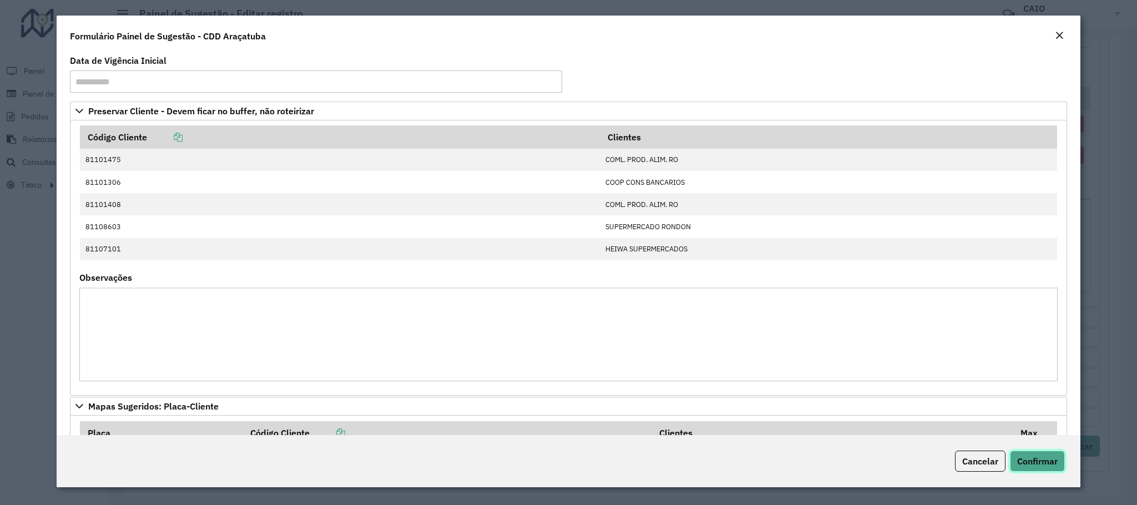
click at [1026, 467] on span "Confirmar" at bounding box center [1038, 461] width 41 height 11
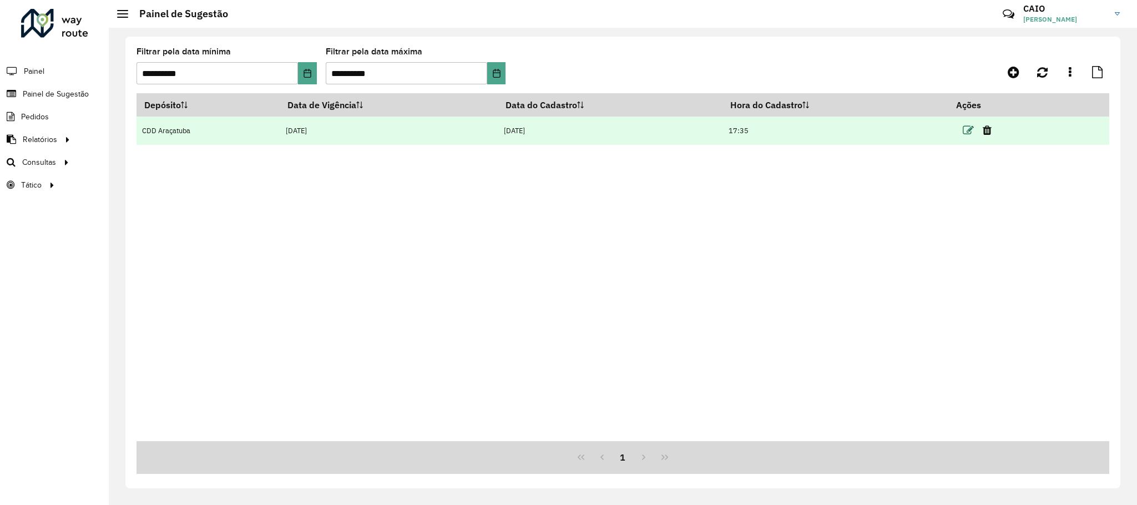
click at [966, 135] on icon at bounding box center [968, 130] width 11 height 11
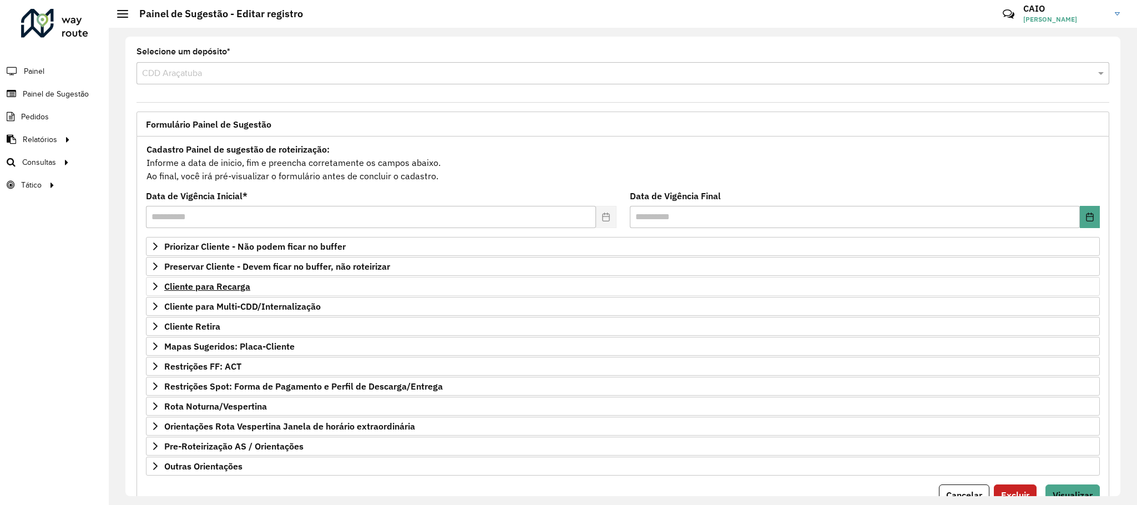
scroll to position [57, 0]
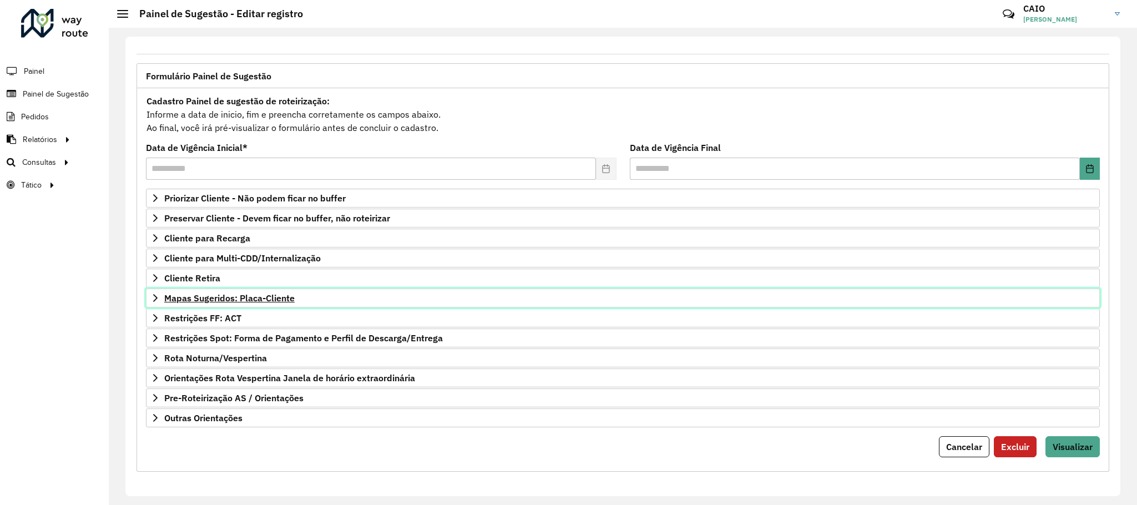
click at [290, 294] on span "Mapas Sugeridos: Placa-Cliente" at bounding box center [229, 298] width 130 height 9
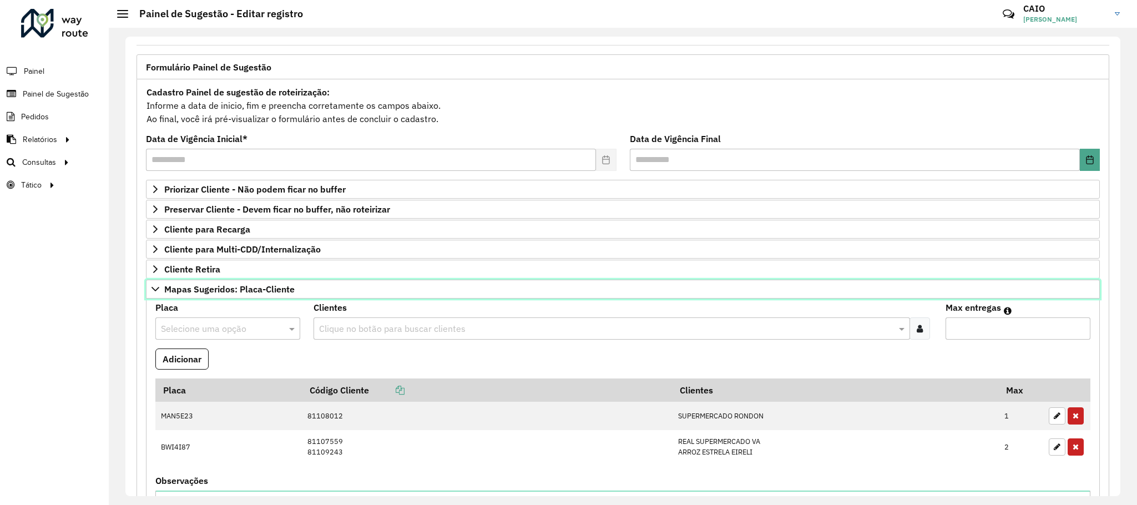
scroll to position [140, 0]
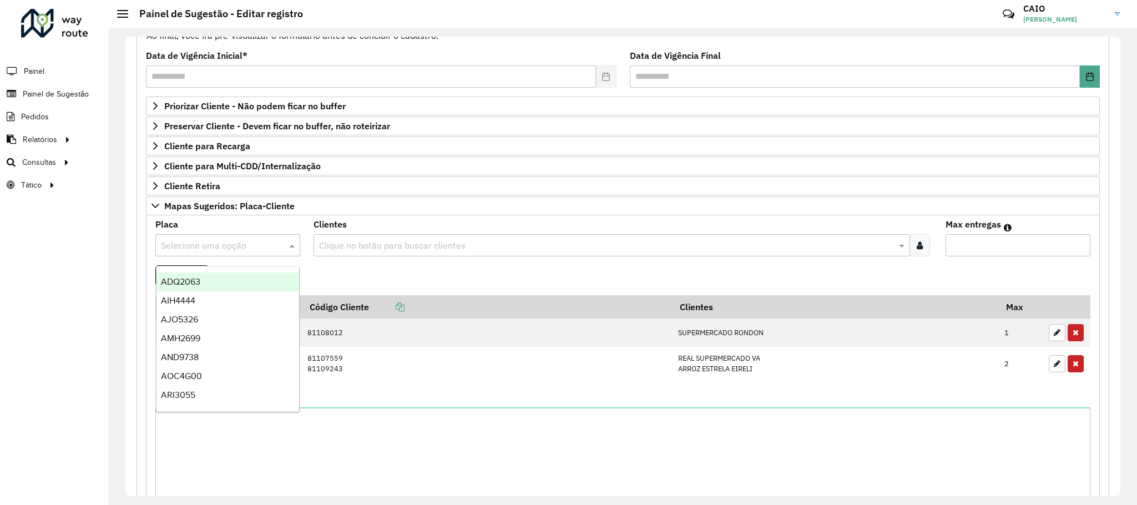
click at [236, 247] on input "text" at bounding box center [217, 245] width 112 height 13
type input "***"
click at [235, 273] on div "DOD2798" at bounding box center [228, 282] width 143 height 19
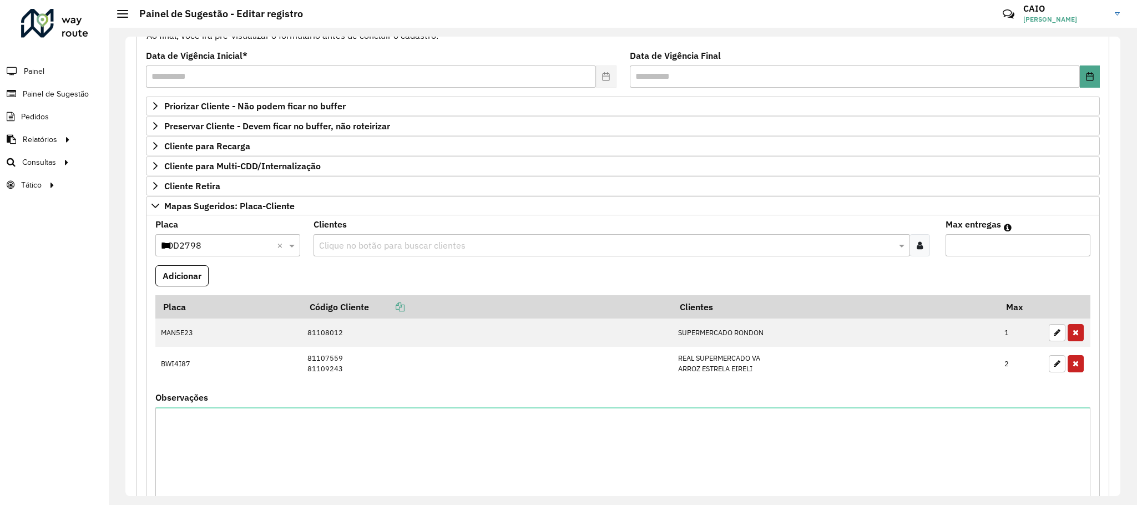
click at [407, 231] on div "Clientes Clique no botão para buscar clientes" at bounding box center [623, 238] width 619 height 36
click at [416, 240] on div "Clique no botão para buscar clientes" at bounding box center [612, 245] width 597 height 22
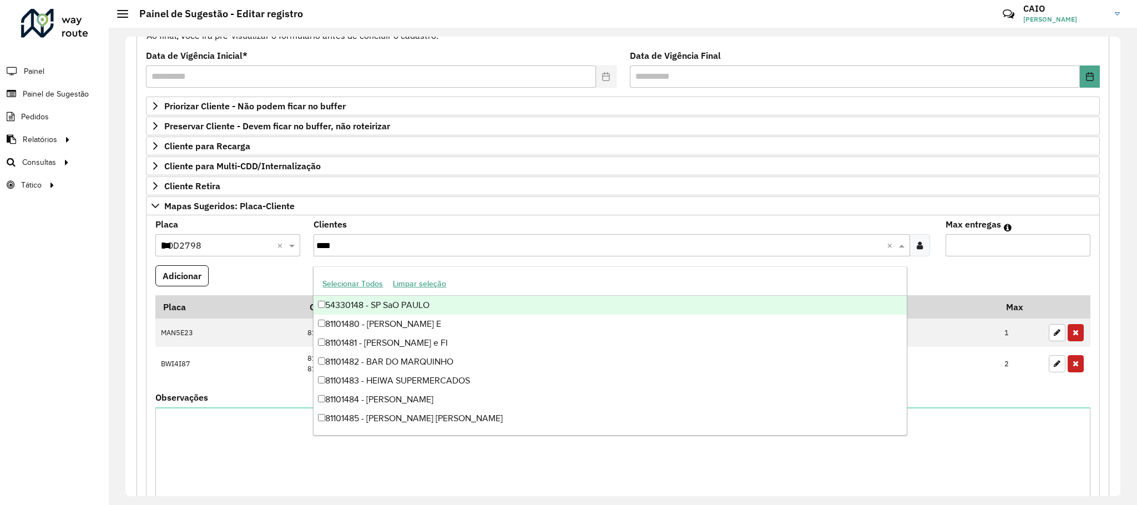
type input "*****"
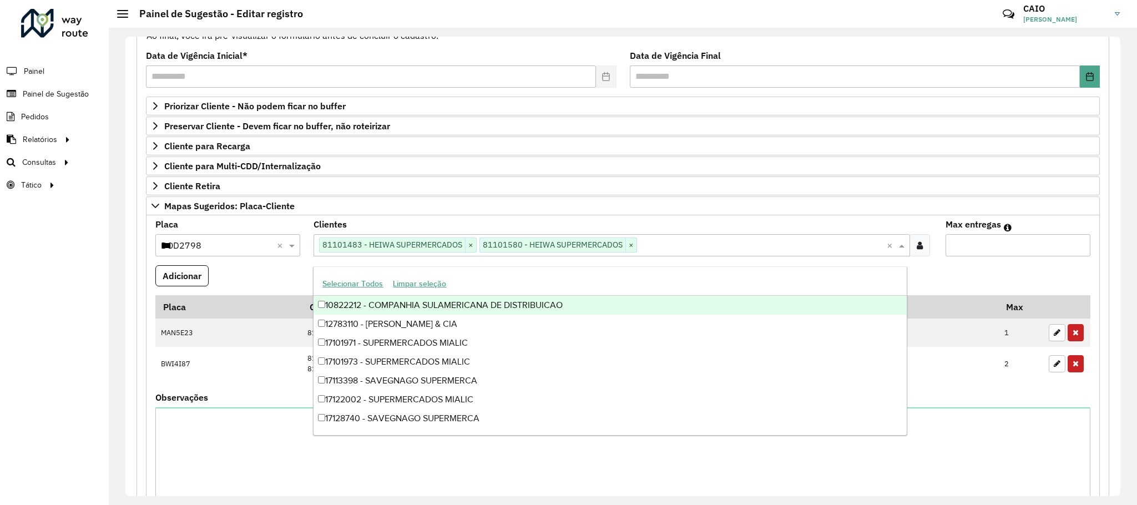
click at [933, 278] on formly-field "Adicionar" at bounding box center [623, 280] width 949 height 30
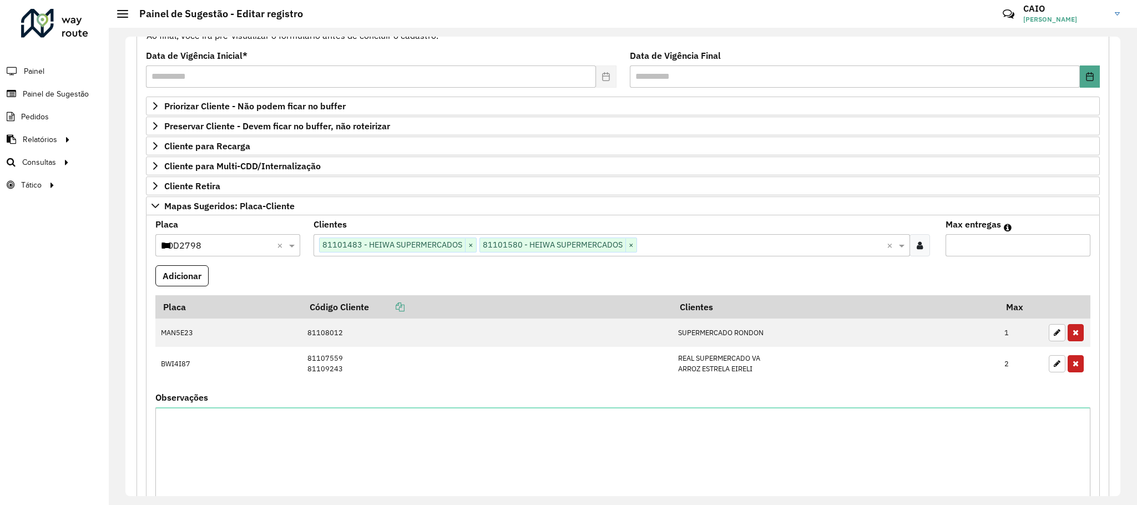
click at [682, 255] on div "Clique no botão para buscar clientes 81101483 - HEIWA SUPERMERCADOS × 81101580 …" at bounding box center [600, 245] width 573 height 21
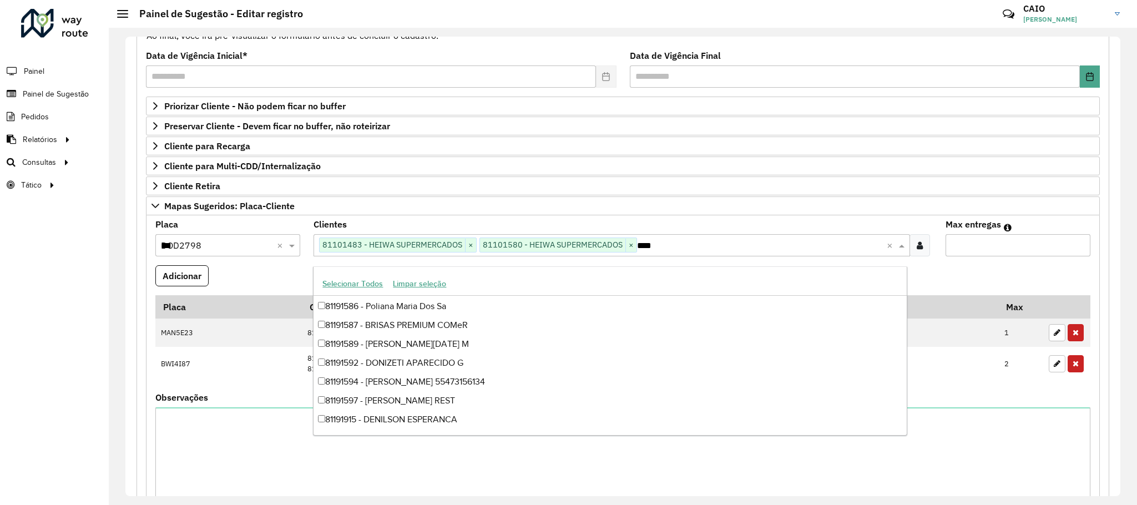
scroll to position [37, 0]
type input "*****"
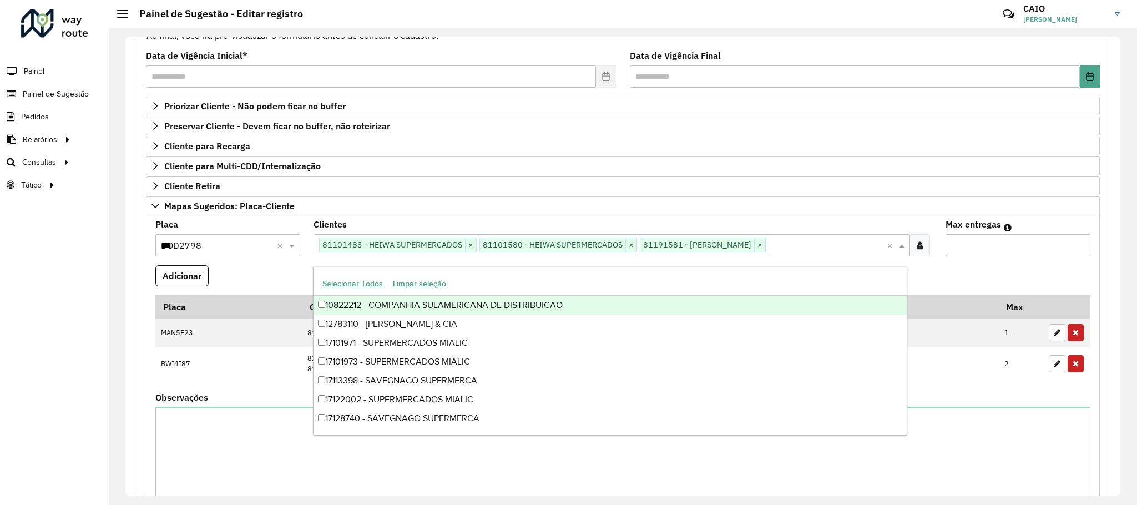
click at [1080, 245] on input "*" at bounding box center [1018, 245] width 145 height 22
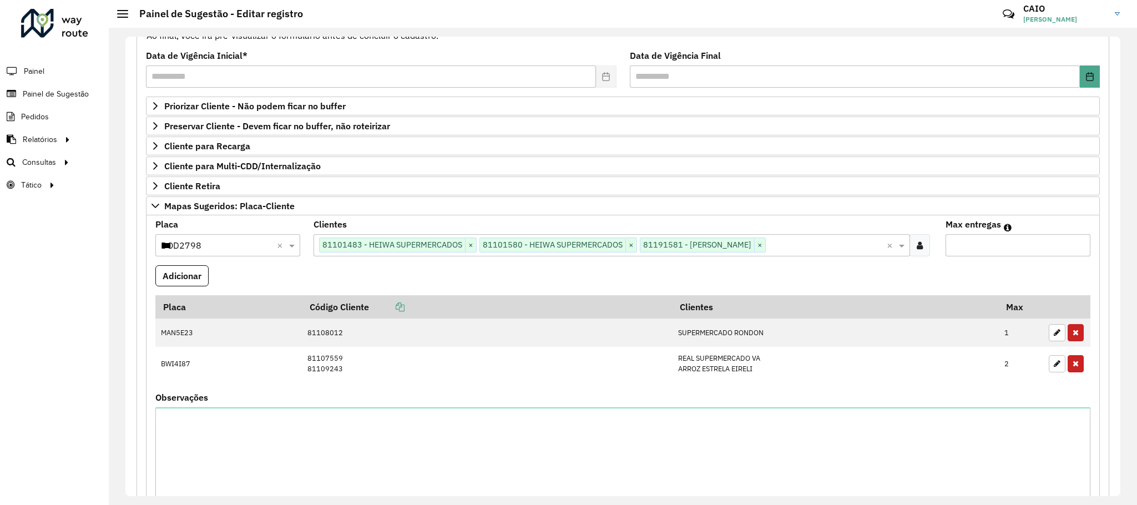
click at [1080, 245] on input "*" at bounding box center [1018, 245] width 145 height 22
type input "*"
click at [1080, 245] on input "*" at bounding box center [1018, 245] width 145 height 22
click at [187, 285] on button "Adicionar" at bounding box center [181, 275] width 53 height 21
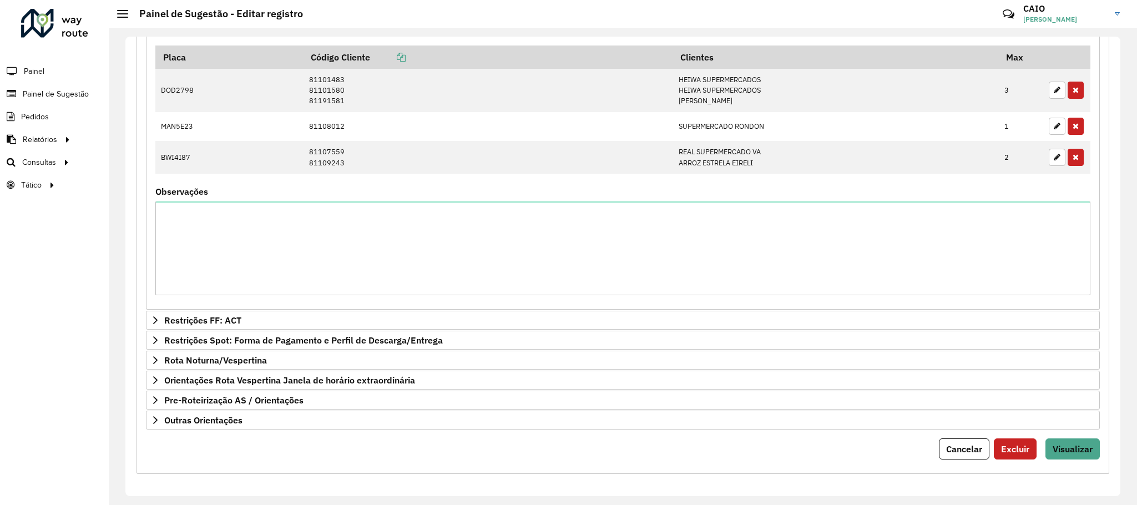
scroll to position [439, 0]
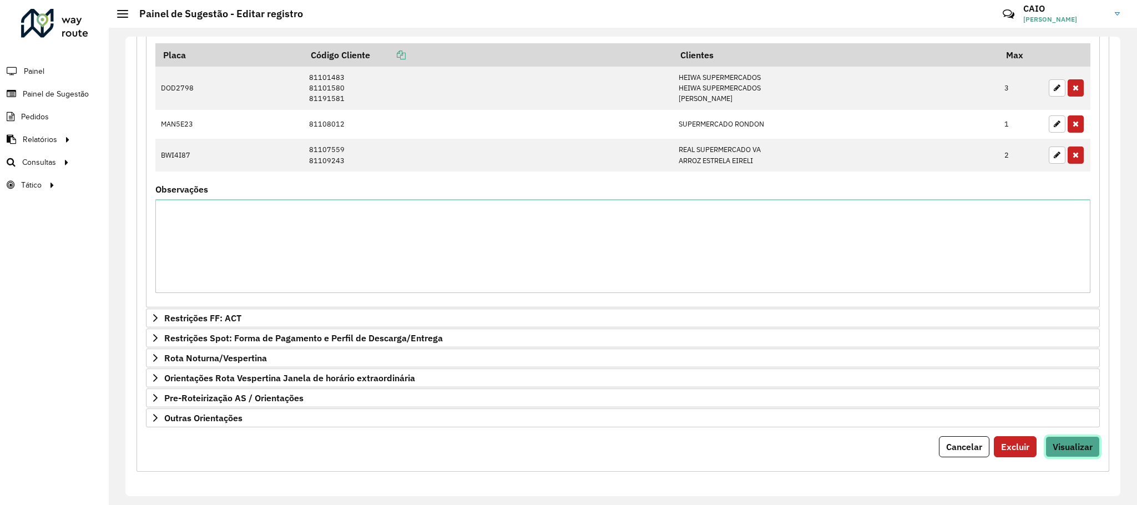
click at [1071, 454] on button "Visualizar" at bounding box center [1073, 446] width 54 height 21
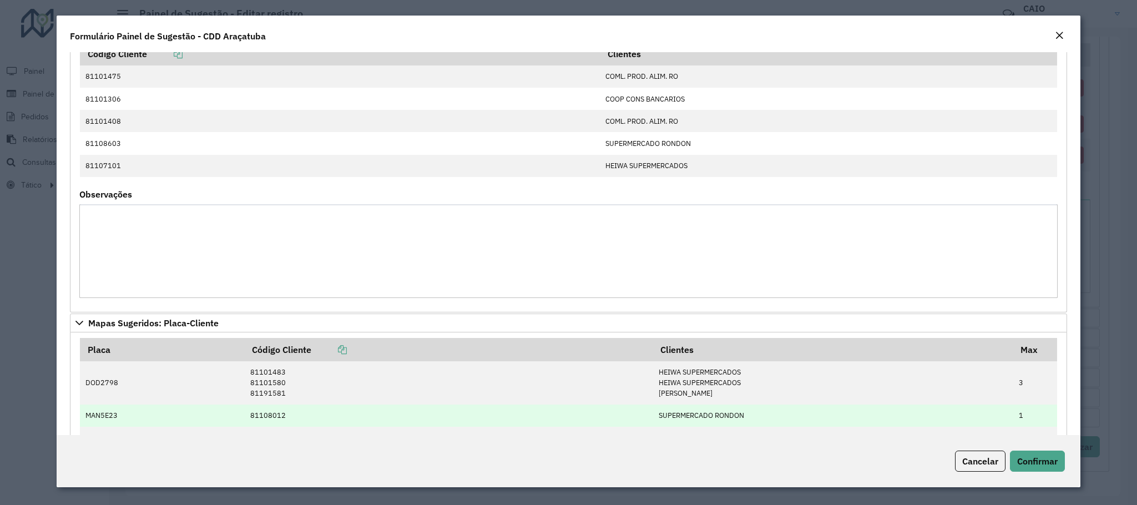
scroll to position [167, 0]
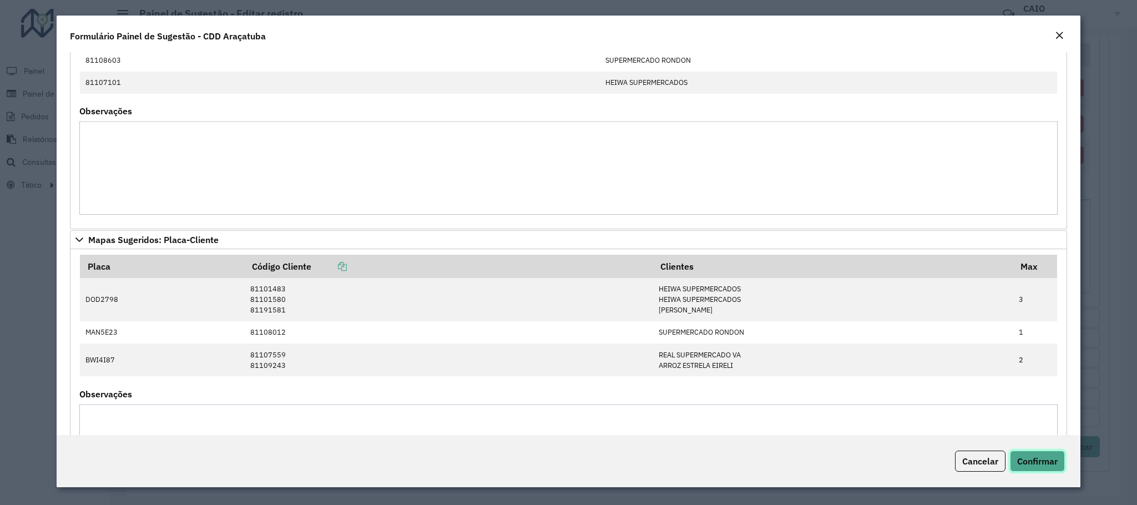
click at [1043, 465] on span "Confirmar" at bounding box center [1038, 461] width 41 height 11
